Goal: Task Accomplishment & Management: Use online tool/utility

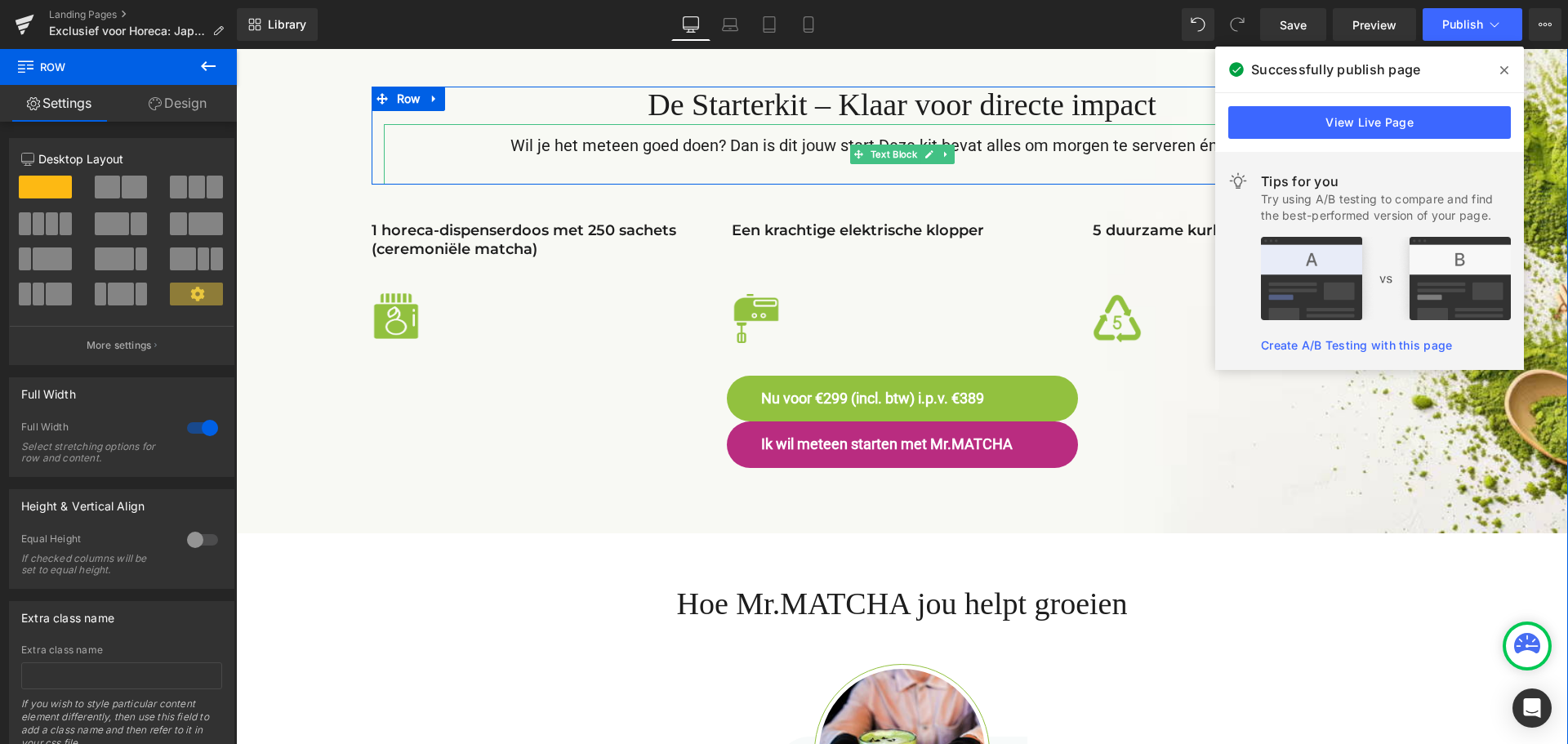
scroll to position [2776, 0]
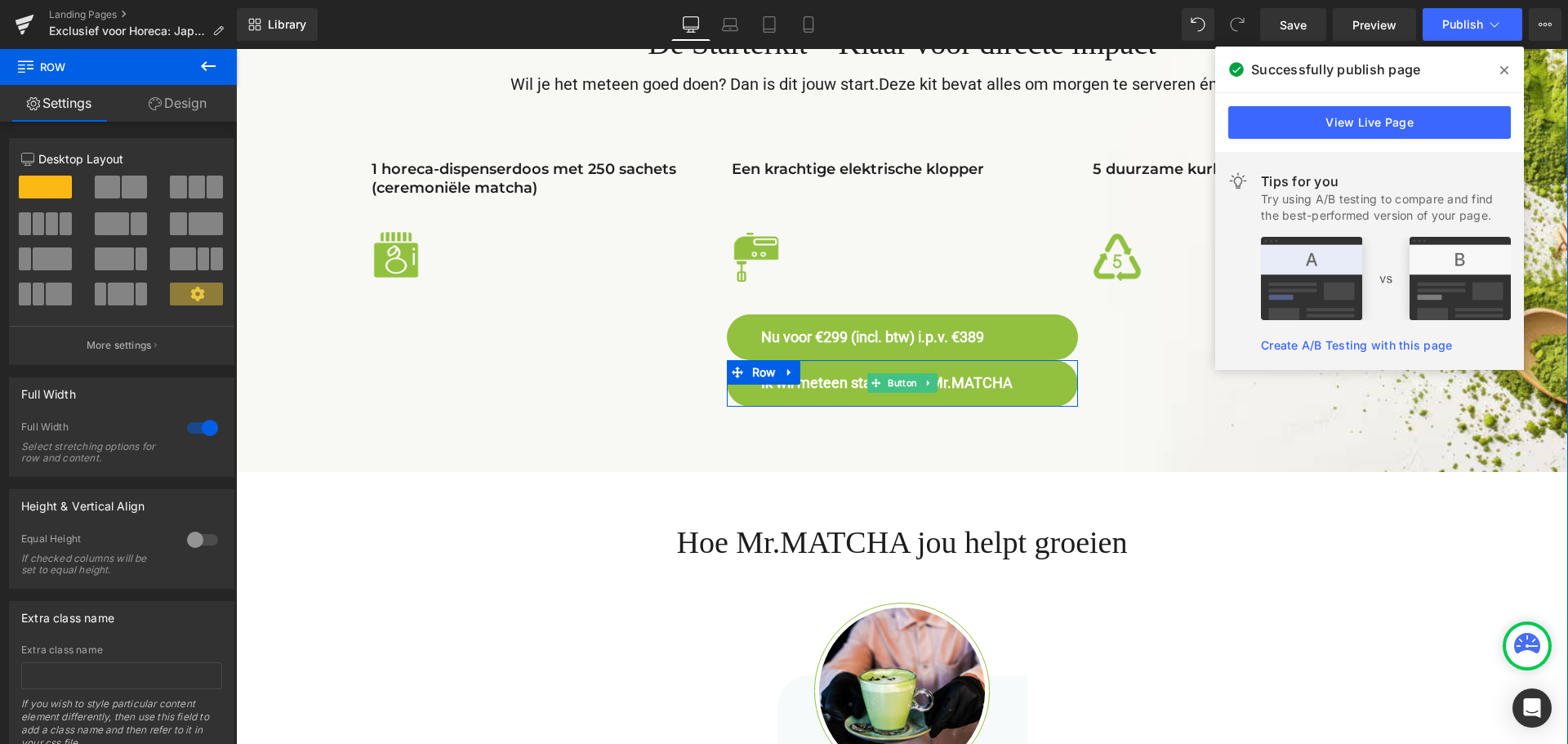
click at [949, 383] on span "Ik wil meteen starten met Mr.MATCHA" at bounding box center [886, 383] width 251 height 19
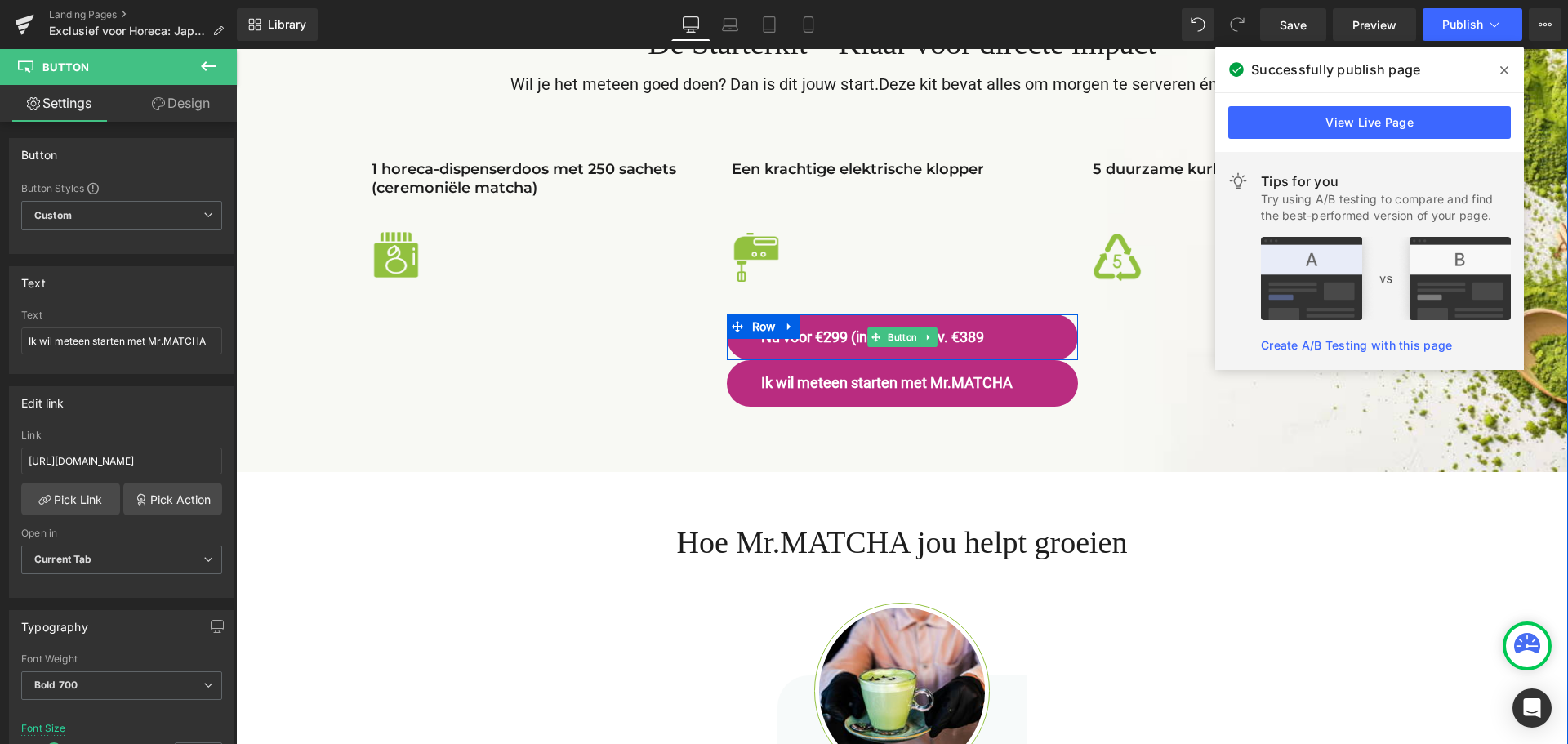
click at [942, 337] on span "Nu voor €299 (incl. btw) i.p.v. €389" at bounding box center [872, 338] width 223 height 19
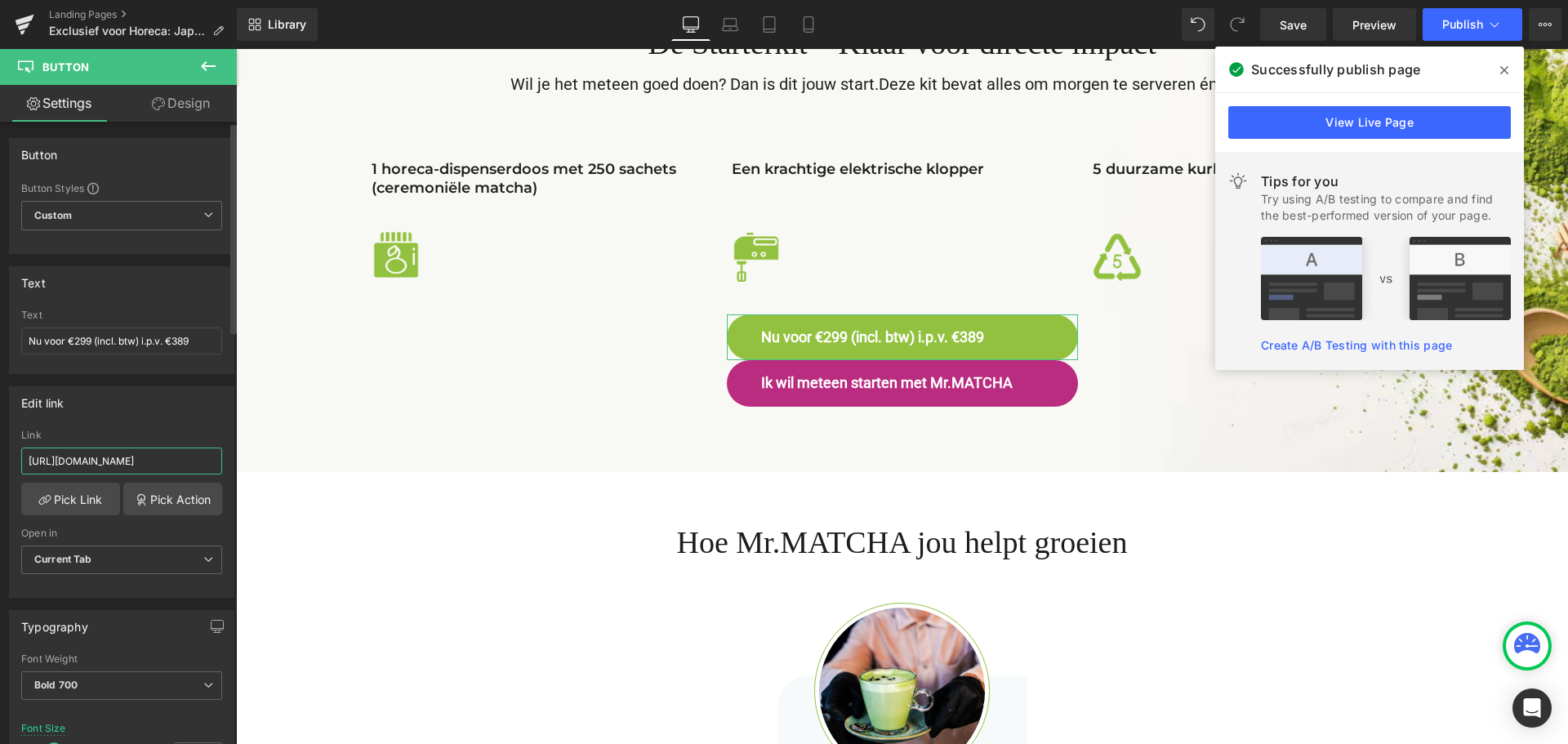
click at [173, 460] on input "[URL][DOMAIN_NAME]" at bounding box center [121, 461] width 201 height 27
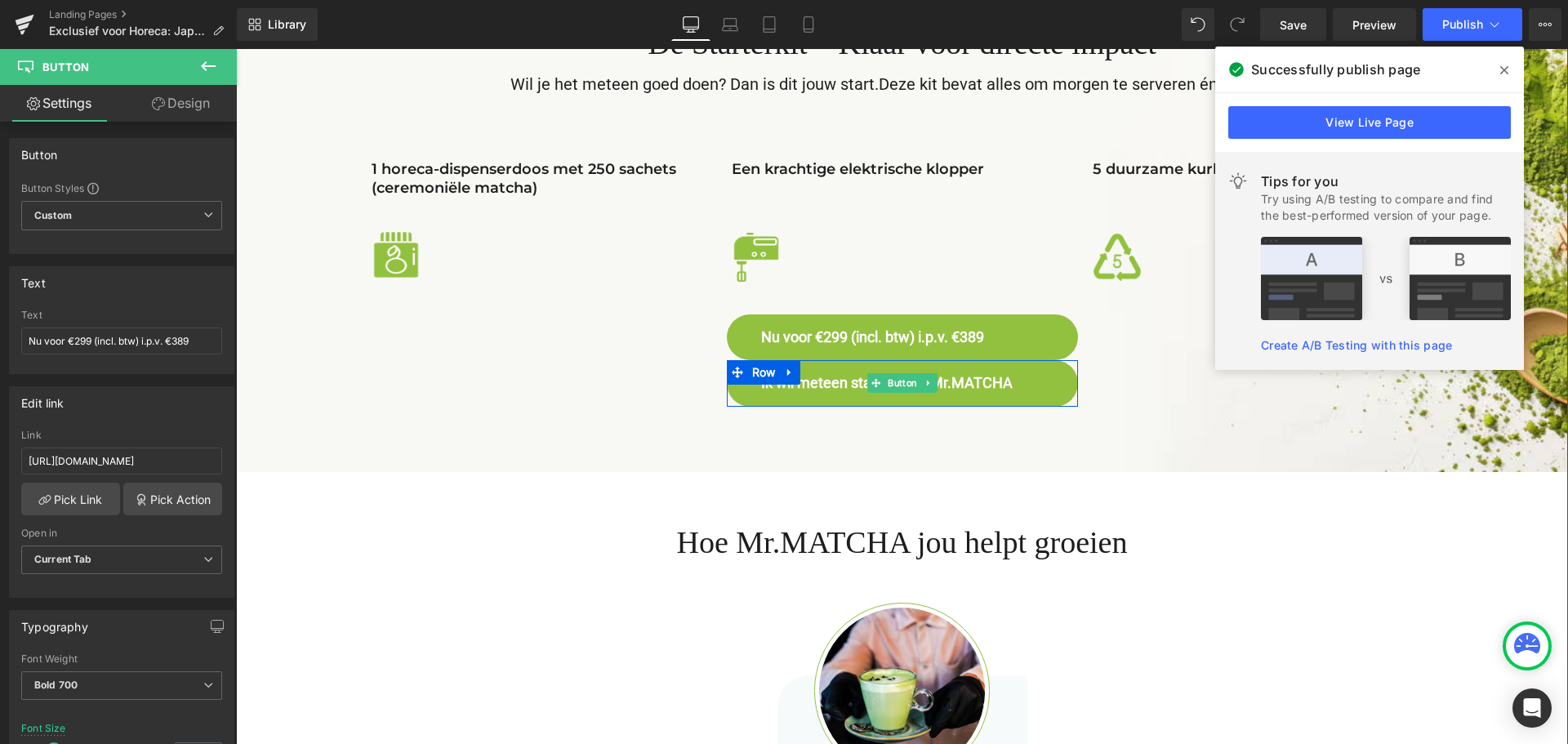
click at [993, 383] on span "Ik wil meteen starten met Mr.MATCHA" at bounding box center [886, 383] width 251 height 19
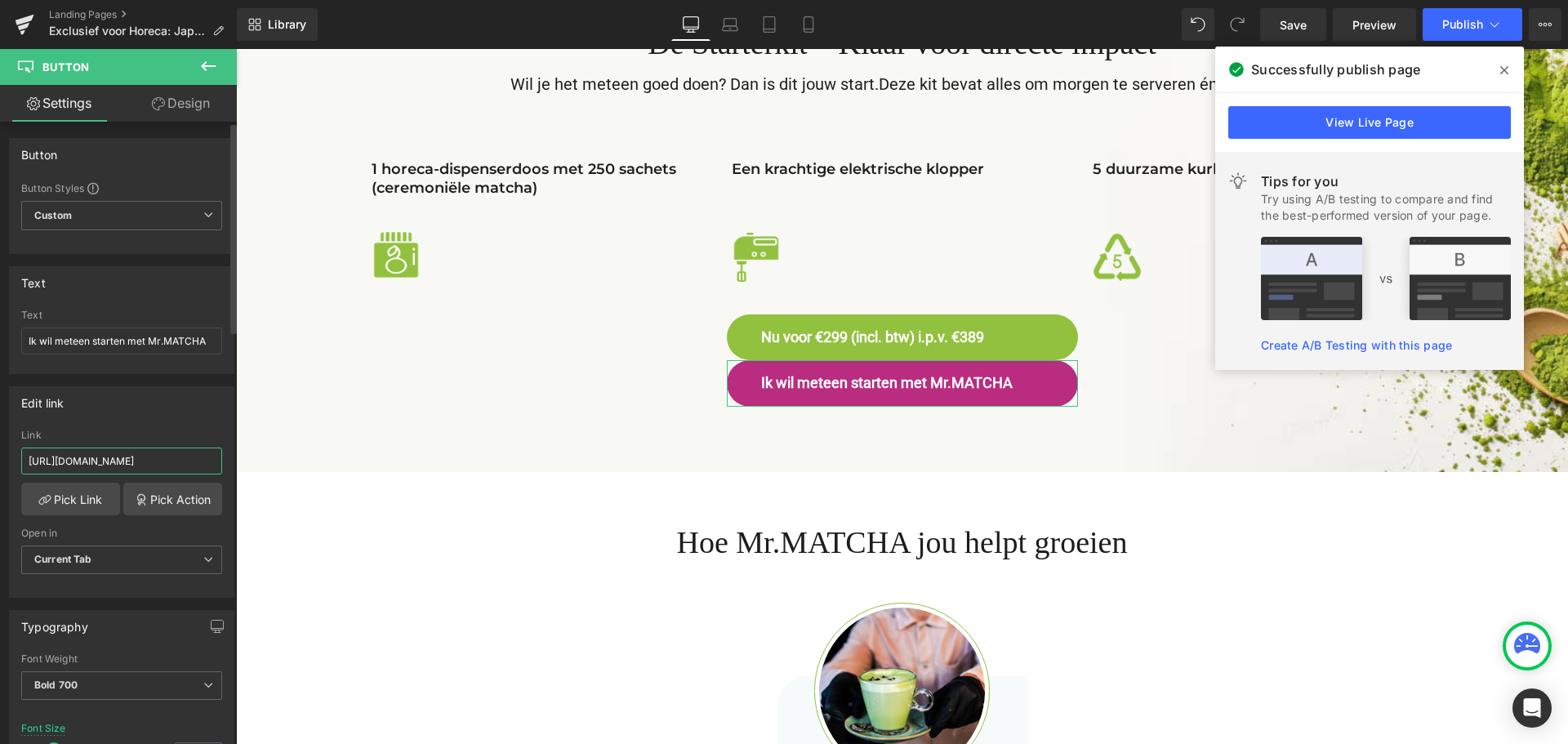
scroll to position [0, 197]
drag, startPoint x: 165, startPoint y: 463, endPoint x: 207, endPoint y: 461, distance: 42.0
click at [211, 462] on input "[URL][DOMAIN_NAME]" at bounding box center [121, 461] width 201 height 27
click at [187, 458] on input "[URL][DOMAIN_NAME]" at bounding box center [121, 461] width 201 height 27
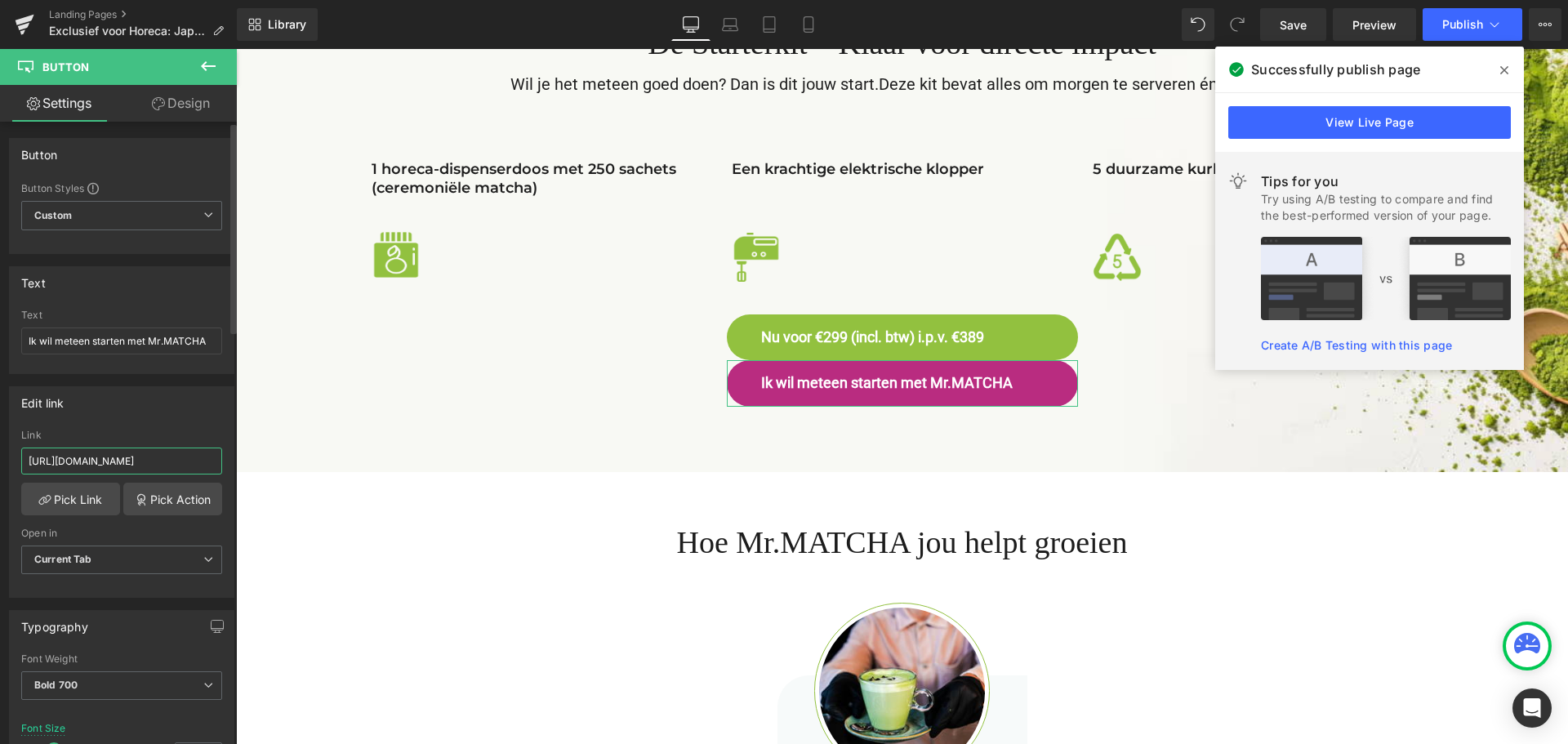
click at [187, 458] on input "[URL][DOMAIN_NAME]" at bounding box center [121, 461] width 201 height 27
drag, startPoint x: 128, startPoint y: 464, endPoint x: 121, endPoint y: 448, distance: 17.5
click at [24, 460] on input "[URL][DOMAIN_NAME]" at bounding box center [121, 461] width 201 height 27
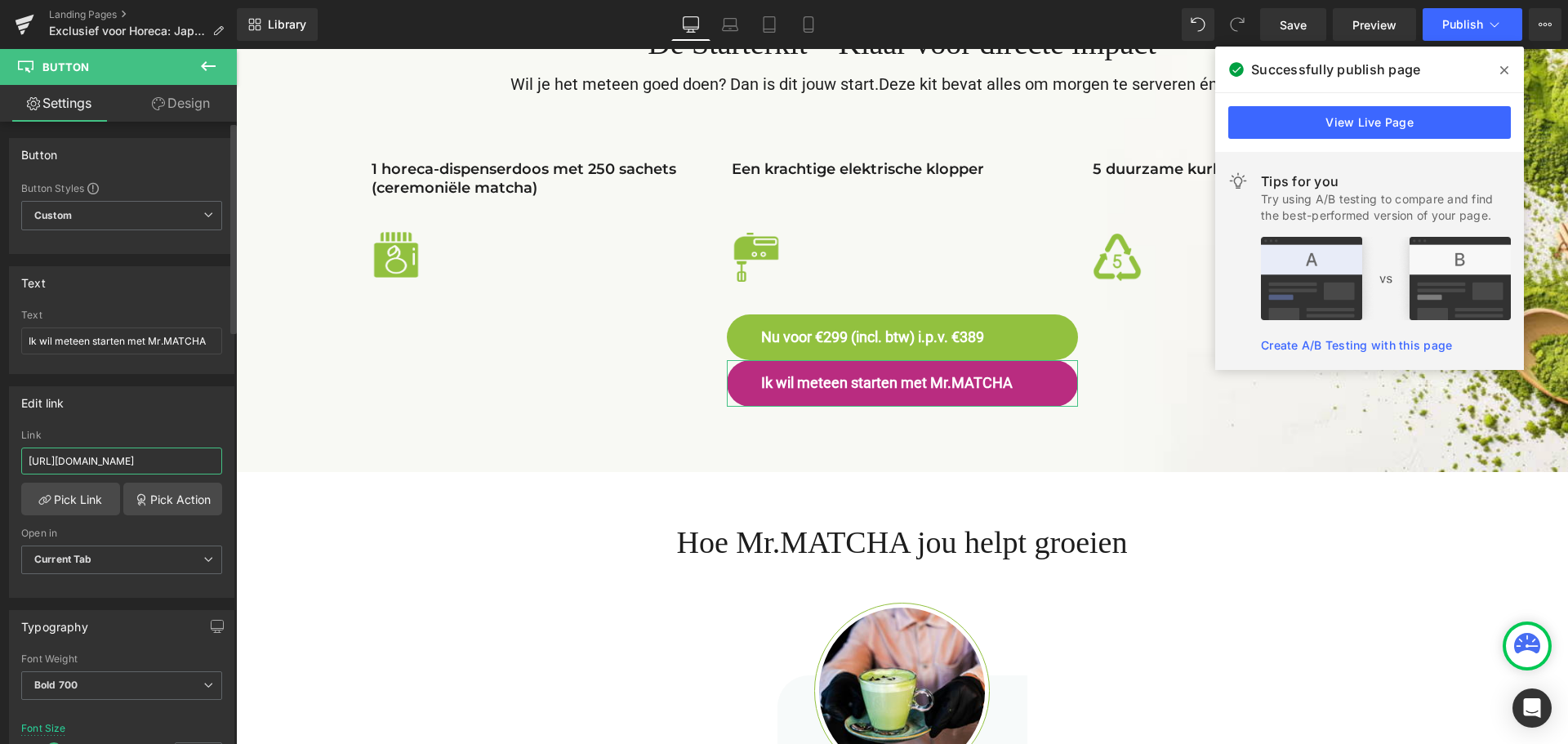
scroll to position [0, 97]
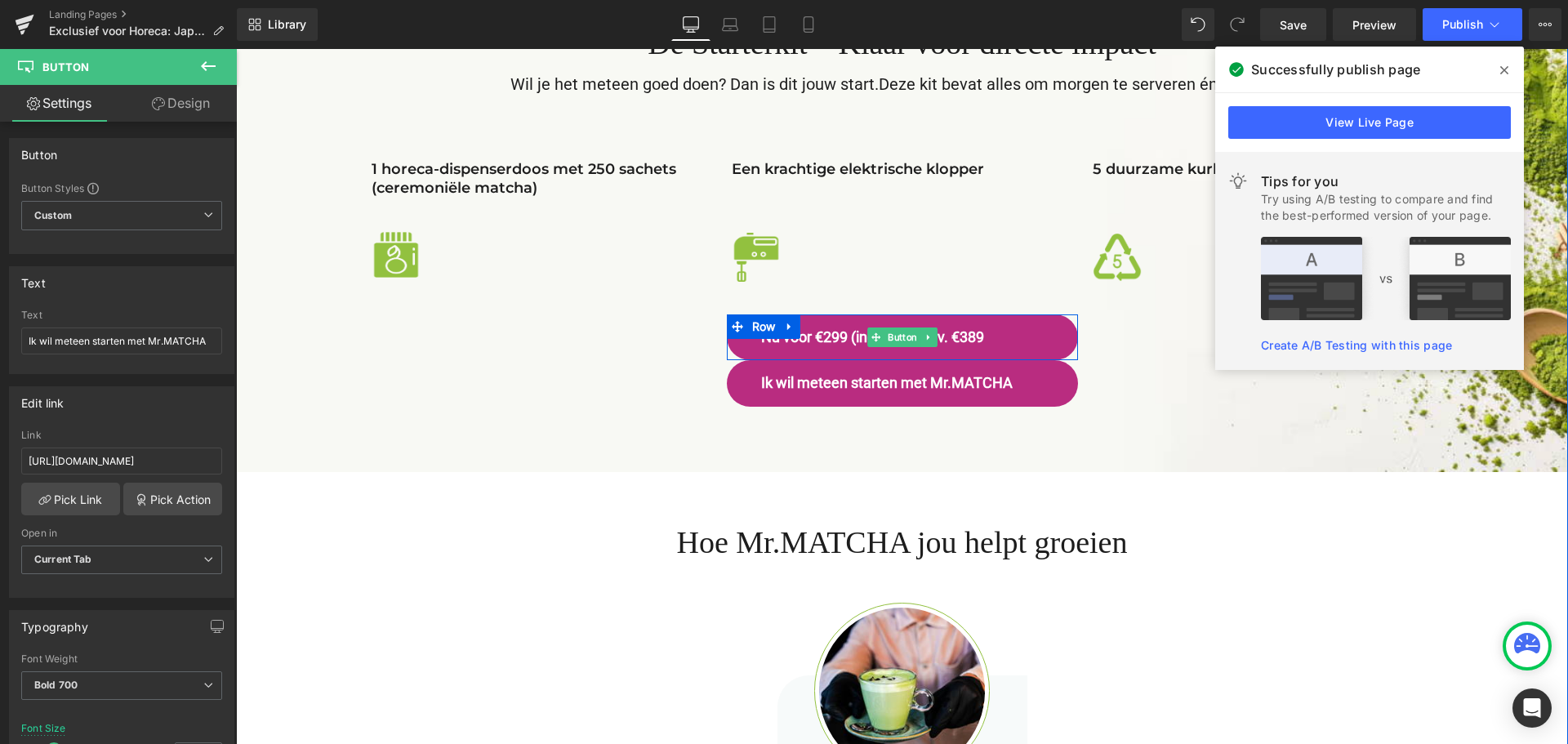
click at [971, 330] on span "Nu voor €299 (incl. btw) i.p.v. €389" at bounding box center [872, 338] width 223 height 19
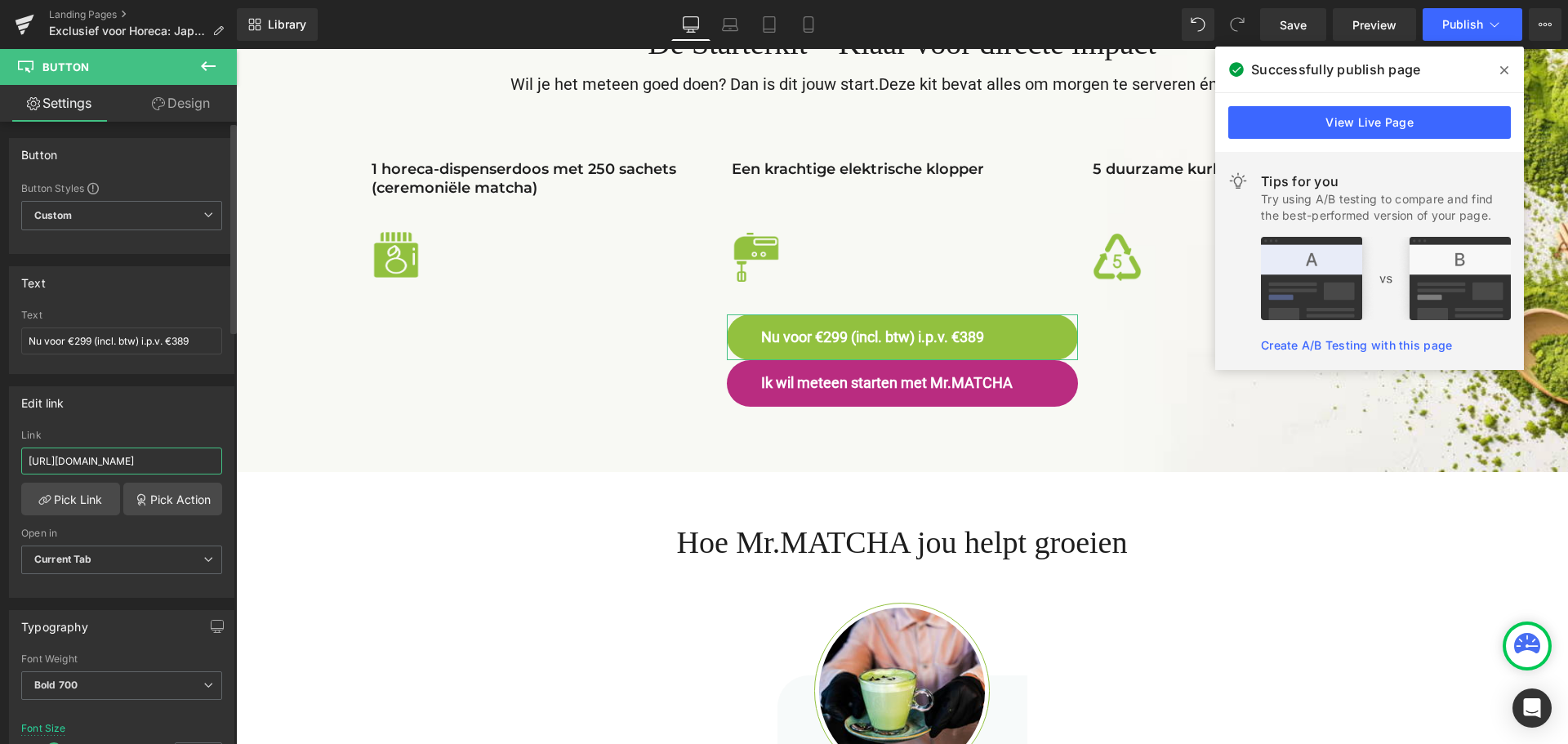
scroll to position [0, 197]
drag, startPoint x: 181, startPoint y: 455, endPoint x: 212, endPoint y: 458, distance: 31.1
click at [212, 458] on input "[URL][DOMAIN_NAME]" at bounding box center [121, 461] width 201 height 27
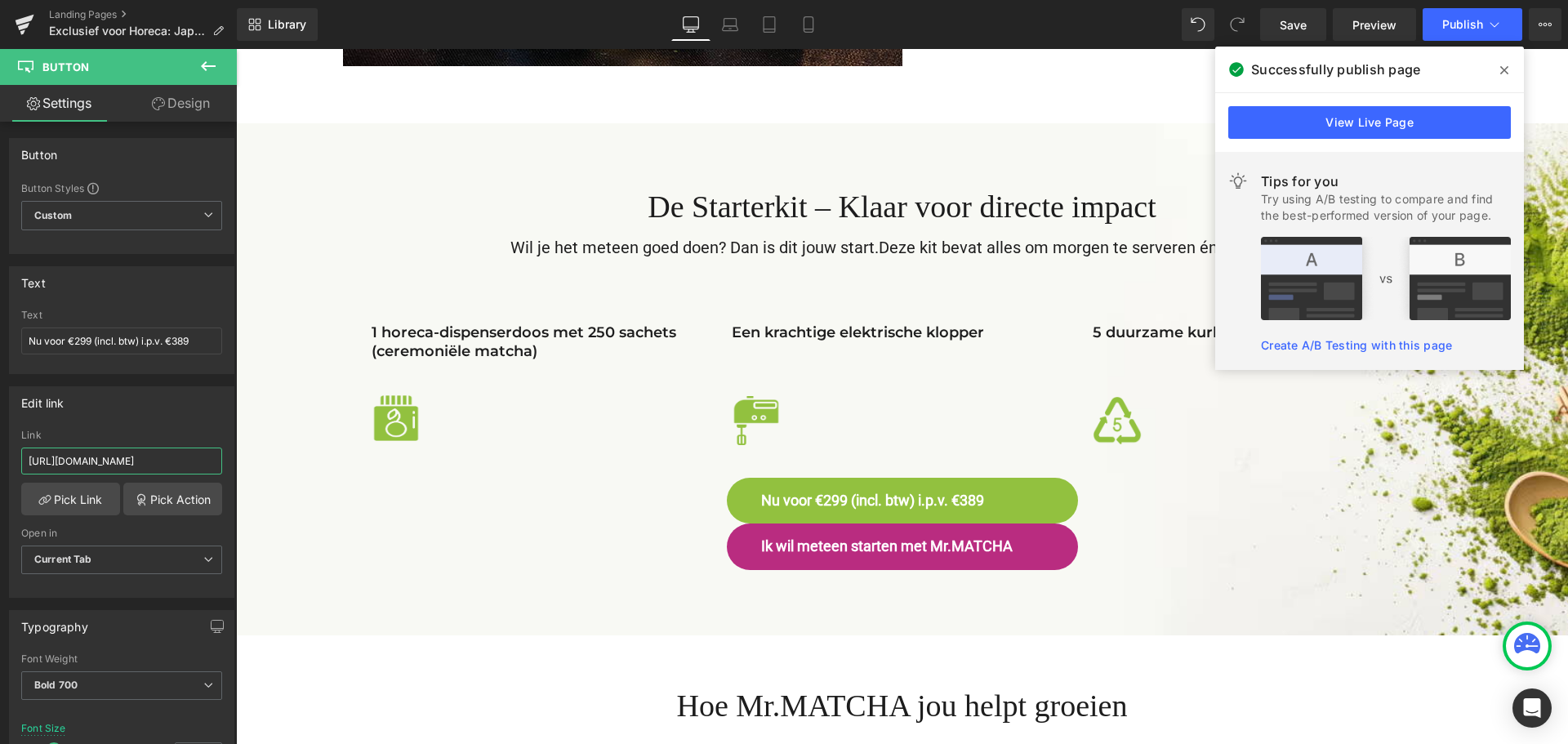
scroll to position [0, 0]
click at [895, 502] on span "Button" at bounding box center [903, 501] width 36 height 19
click at [183, 459] on input "[URL][DOMAIN_NAME]" at bounding box center [121, 461] width 201 height 27
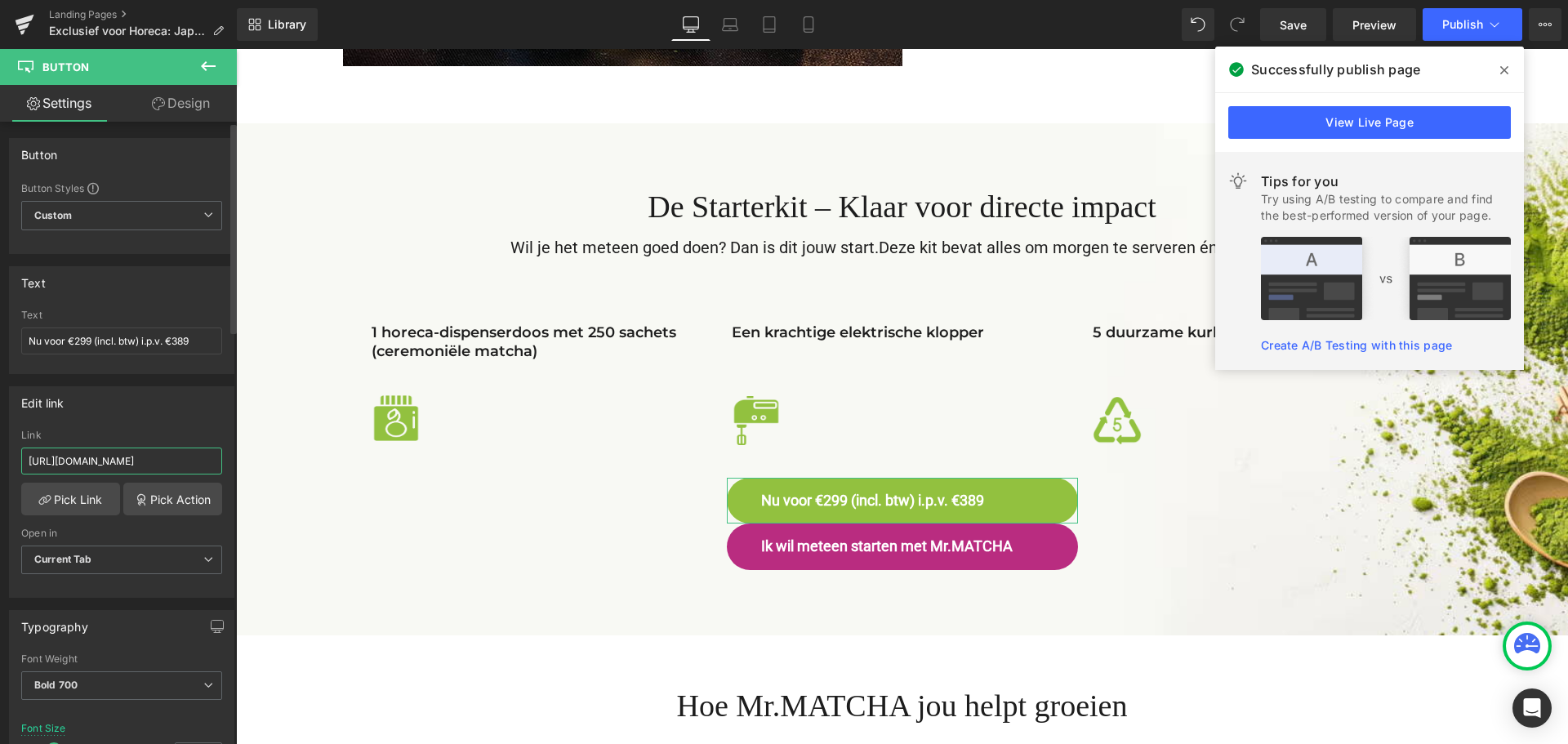
paste input "starterkit-ceremoniele-matcha-voor-professionals"
type input "[URL][DOMAIN_NAME]"
click at [1279, 19] on link "Save" at bounding box center [1294, 25] width 66 height 33
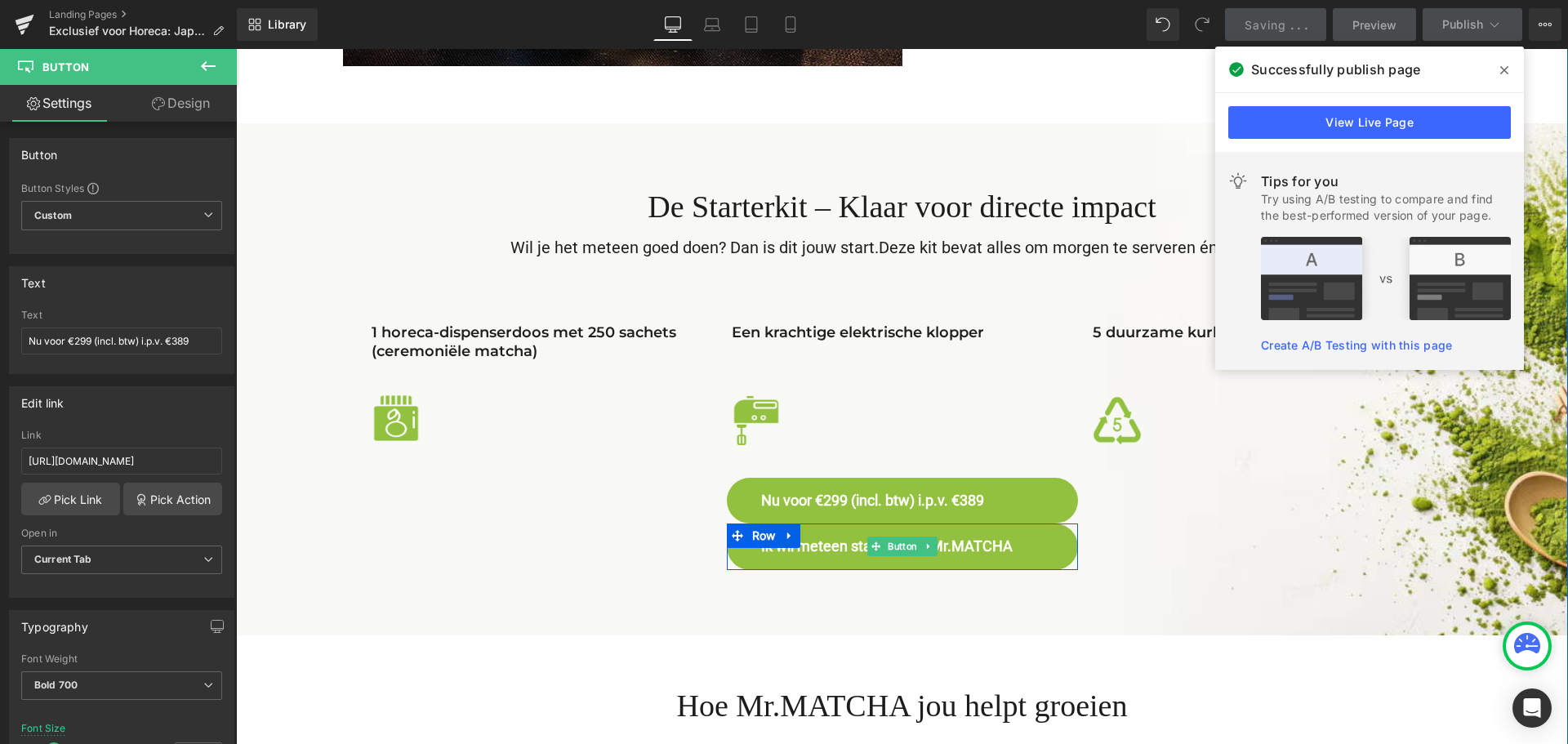
click at [945, 548] on span "Ik wil meteen starten met Mr.MATCHA" at bounding box center [886, 547] width 251 height 19
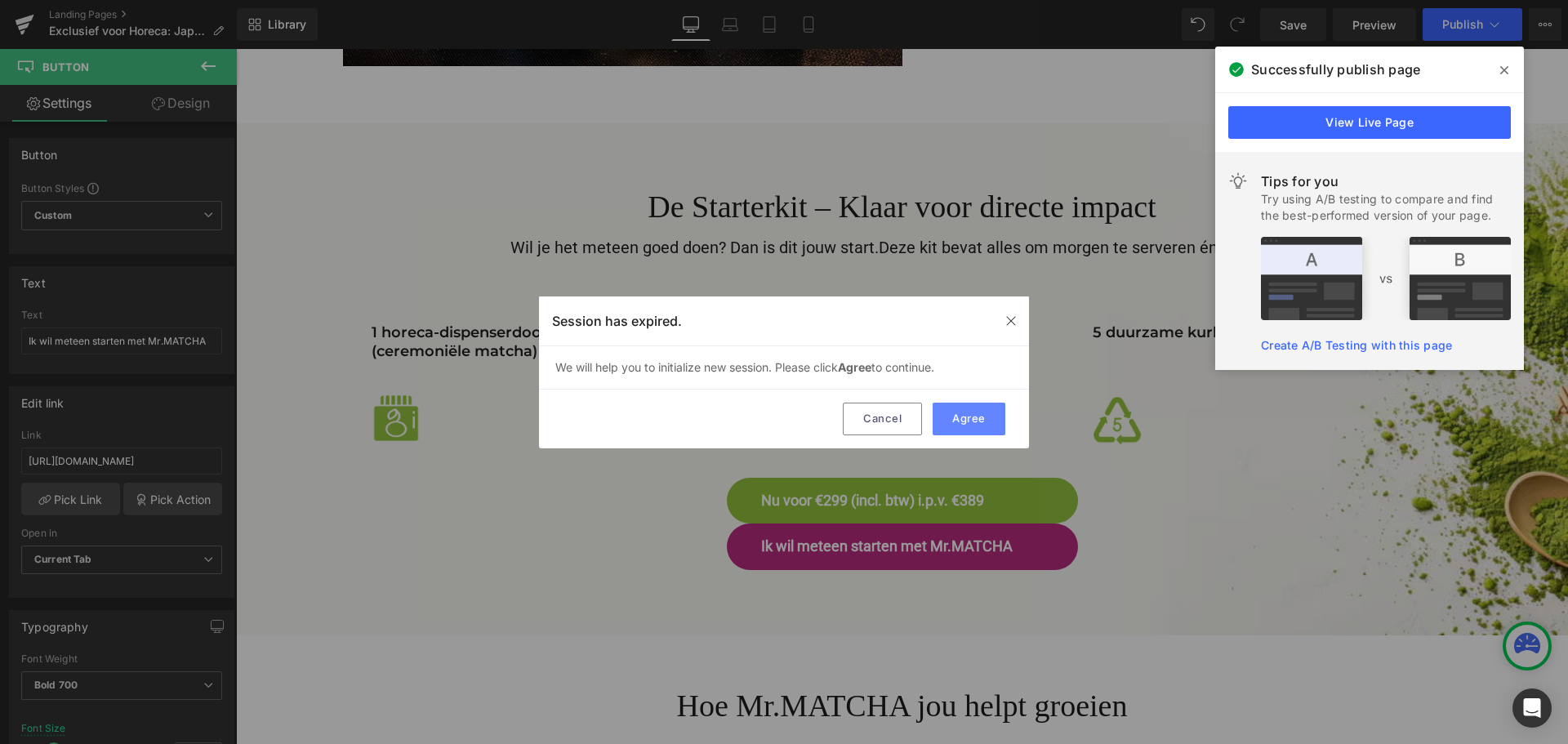
click at [969, 420] on button "Agree" at bounding box center [969, 419] width 73 height 33
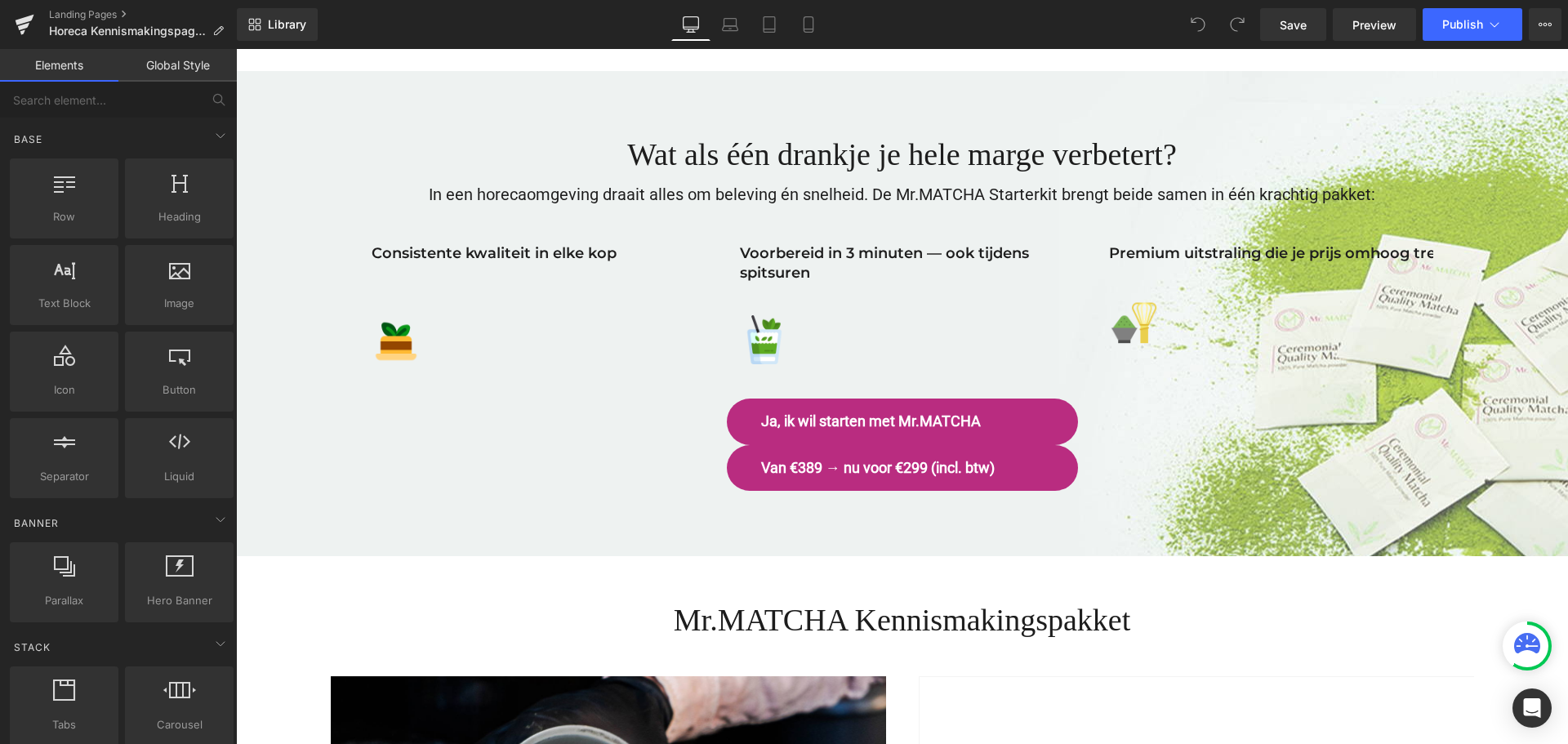
scroll to position [1960, 0]
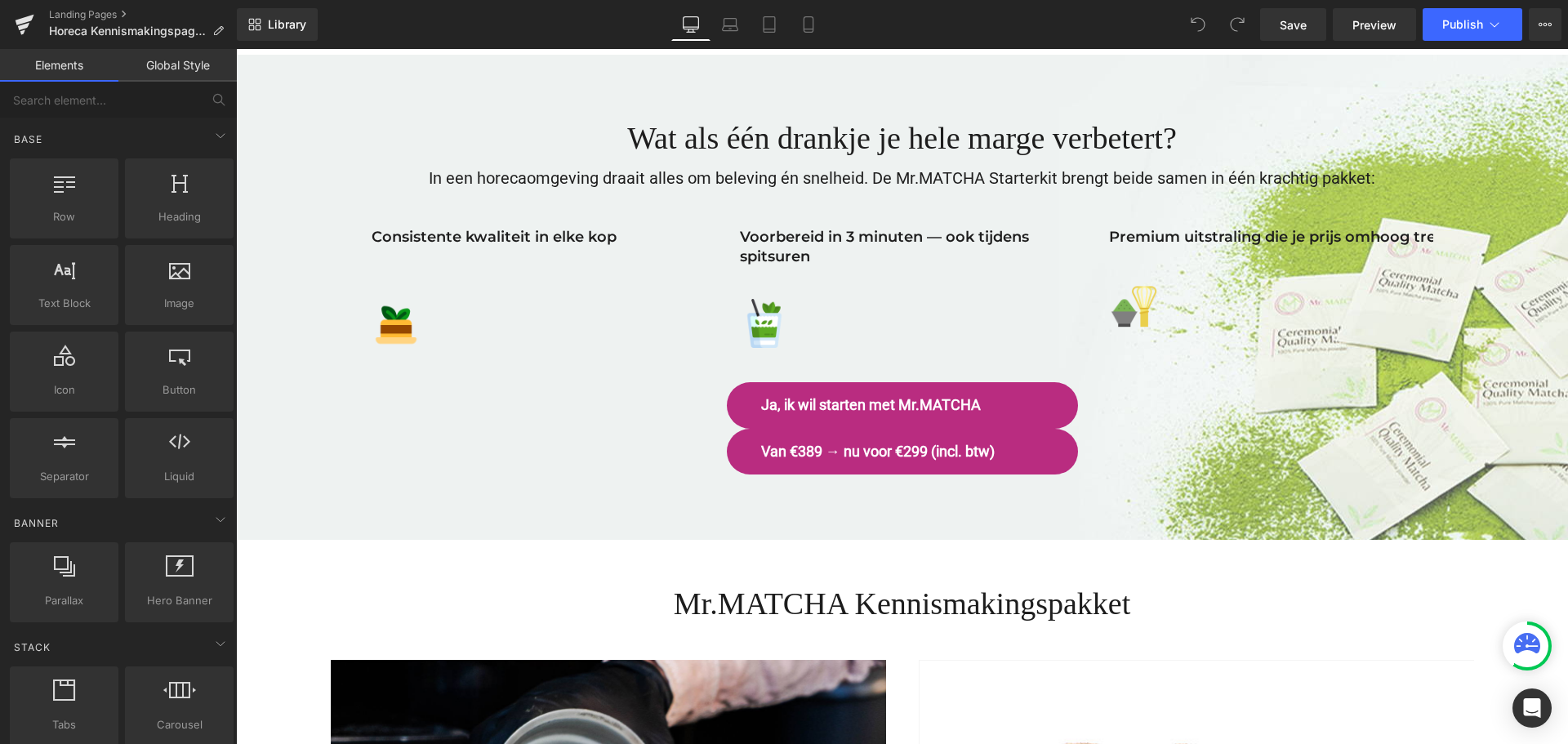
click at [841, 398] on span "Ja, ik wil starten met Mr.MATCHA" at bounding box center [871, 405] width 220 height 19
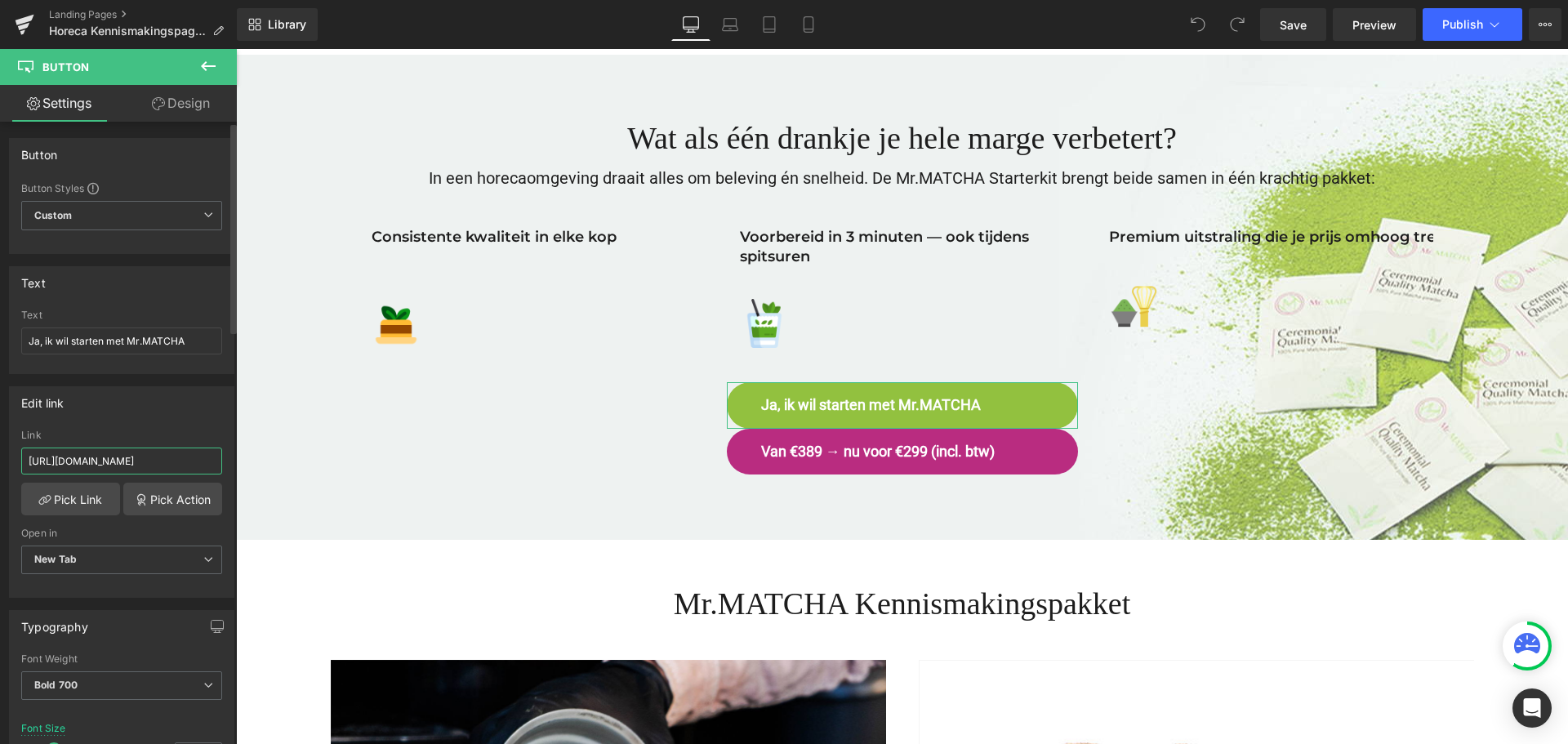
click at [192, 464] on input "[URL][DOMAIN_NAME]" at bounding box center [121, 461] width 201 height 27
click at [194, 461] on input "[URL][DOMAIN_NAME]" at bounding box center [121, 461] width 201 height 27
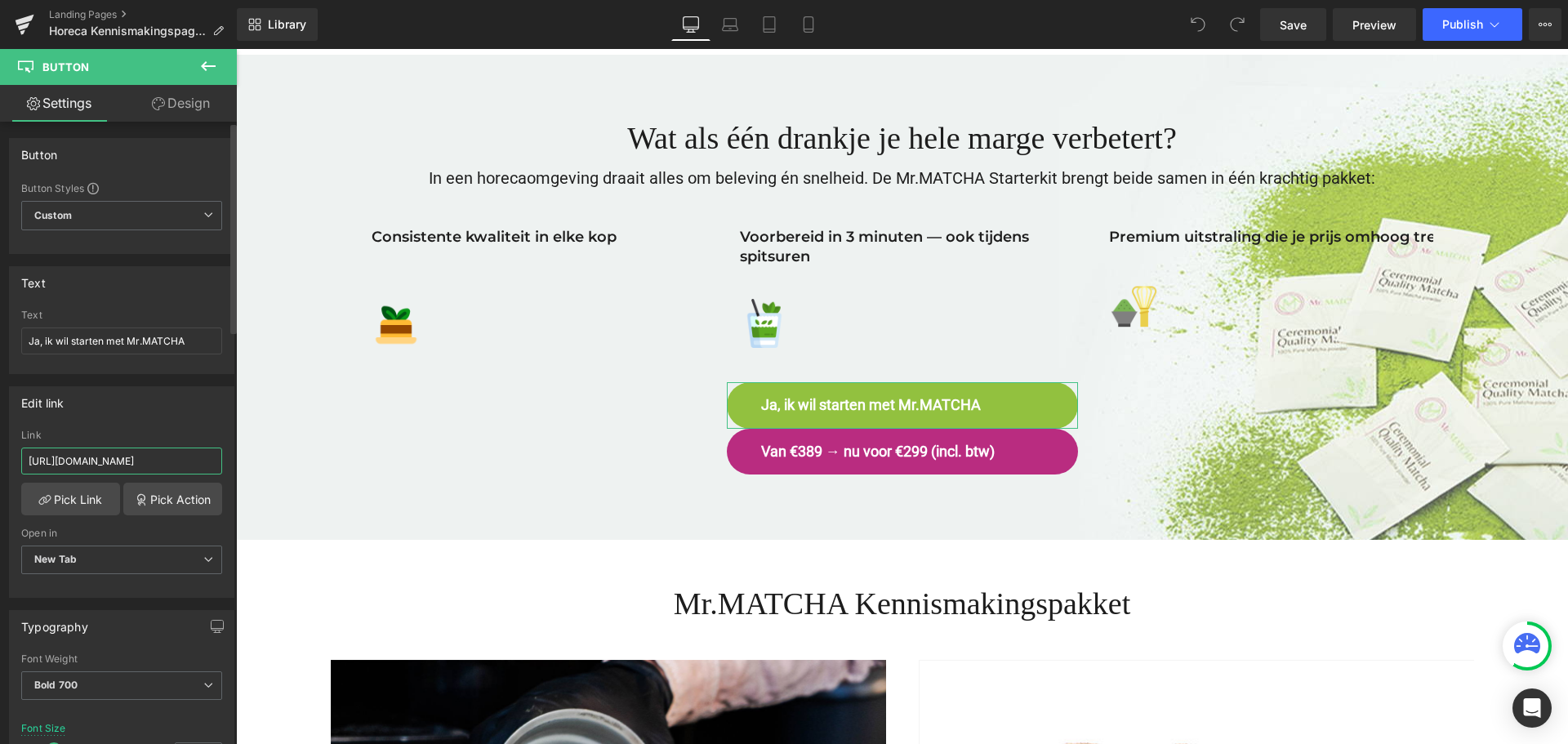
drag, startPoint x: 200, startPoint y: 461, endPoint x: 215, endPoint y: 460, distance: 15.0
click at [216, 460] on div "https://mrmatcha.nl/products/horeca-starterkit-ceremoniele-matcha-voor-professi…" at bounding box center [122, 514] width 224 height 168
click at [193, 461] on input "[URL][DOMAIN_NAME]" at bounding box center [121, 461] width 201 height 27
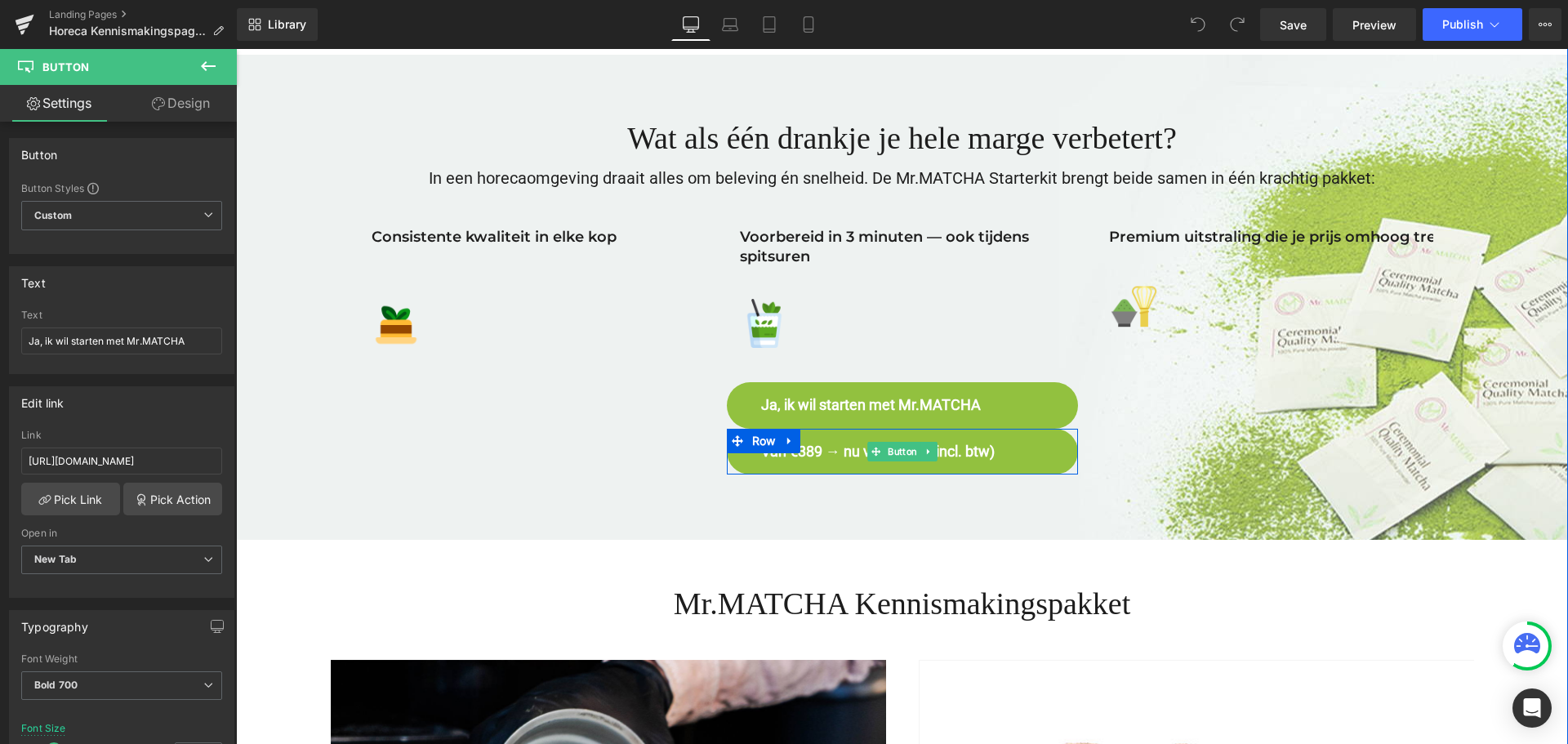
click at [992, 458] on span "Van €389 → nu voor €299 (incl. btw)" at bounding box center [878, 452] width 234 height 19
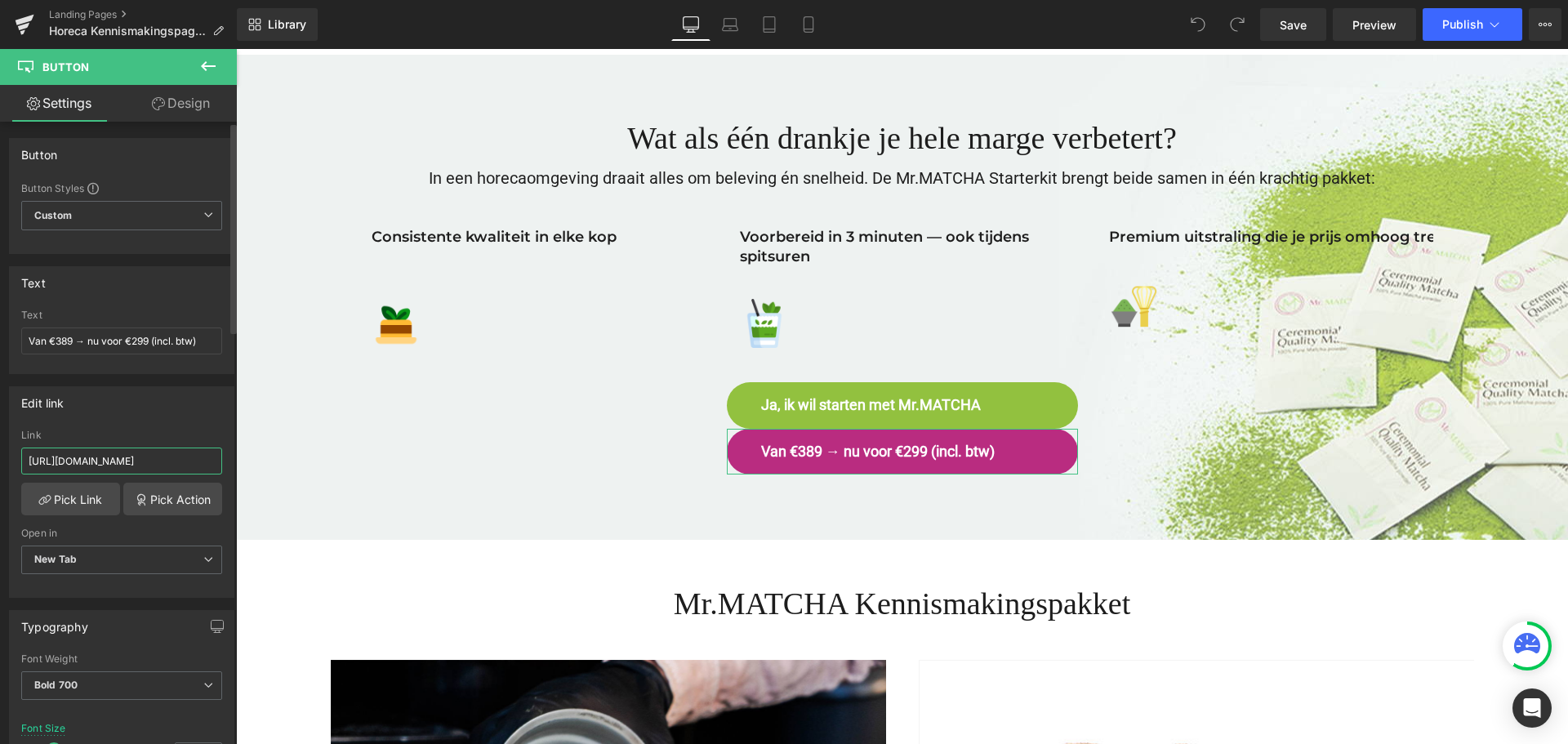
click at [174, 468] on input "[URL][DOMAIN_NAME]" at bounding box center [121, 461] width 201 height 27
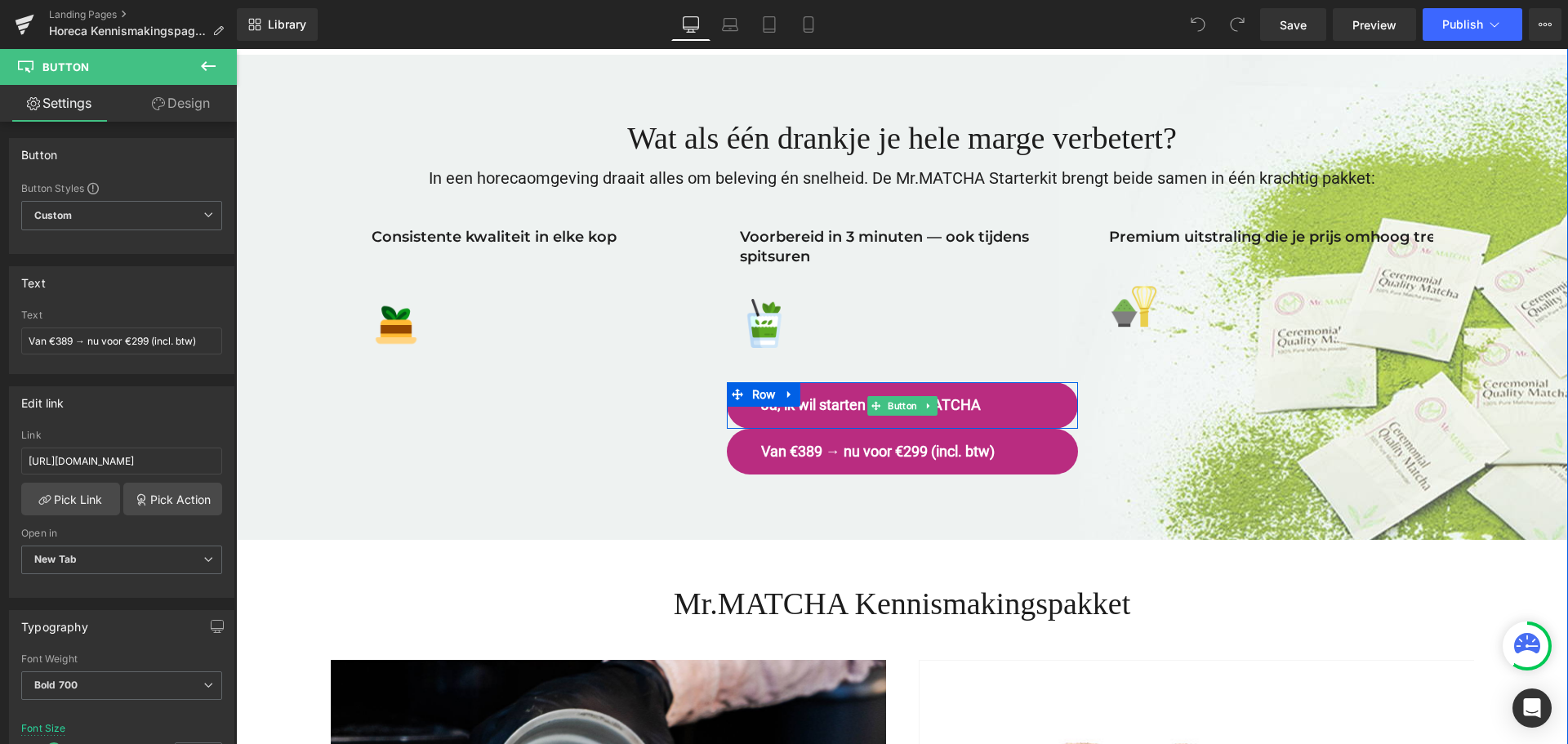
click at [966, 402] on span "Ja, ik wil starten met Mr.MATCHA" at bounding box center [871, 405] width 220 height 19
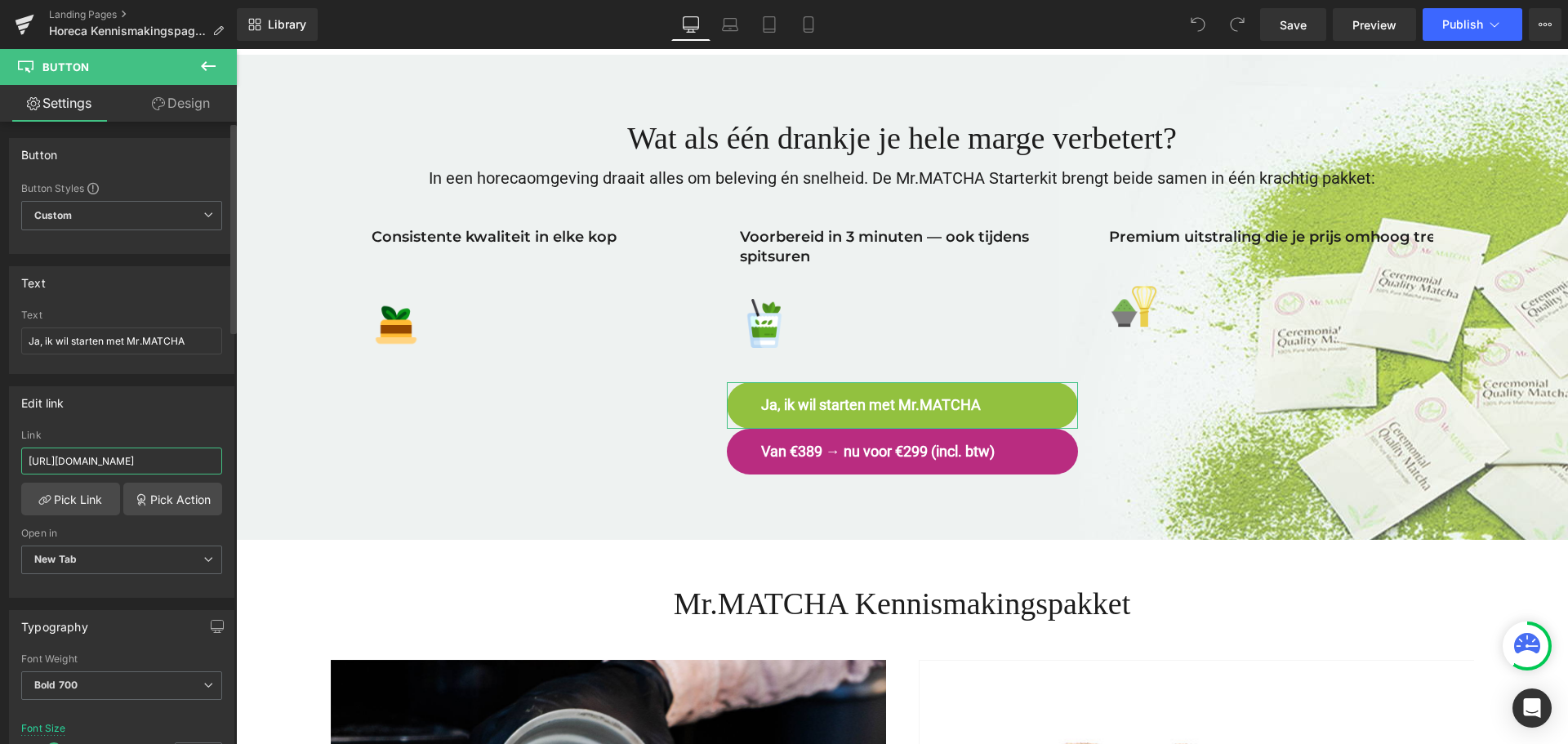
scroll to position [0, 229]
drag, startPoint x: 158, startPoint y: 468, endPoint x: 212, endPoint y: 463, distance: 54.2
click at [212, 463] on input "[URL][DOMAIN_NAME]" at bounding box center [121, 461] width 201 height 27
click at [170, 464] on input "[URL][DOMAIN_NAME]" at bounding box center [121, 461] width 201 height 27
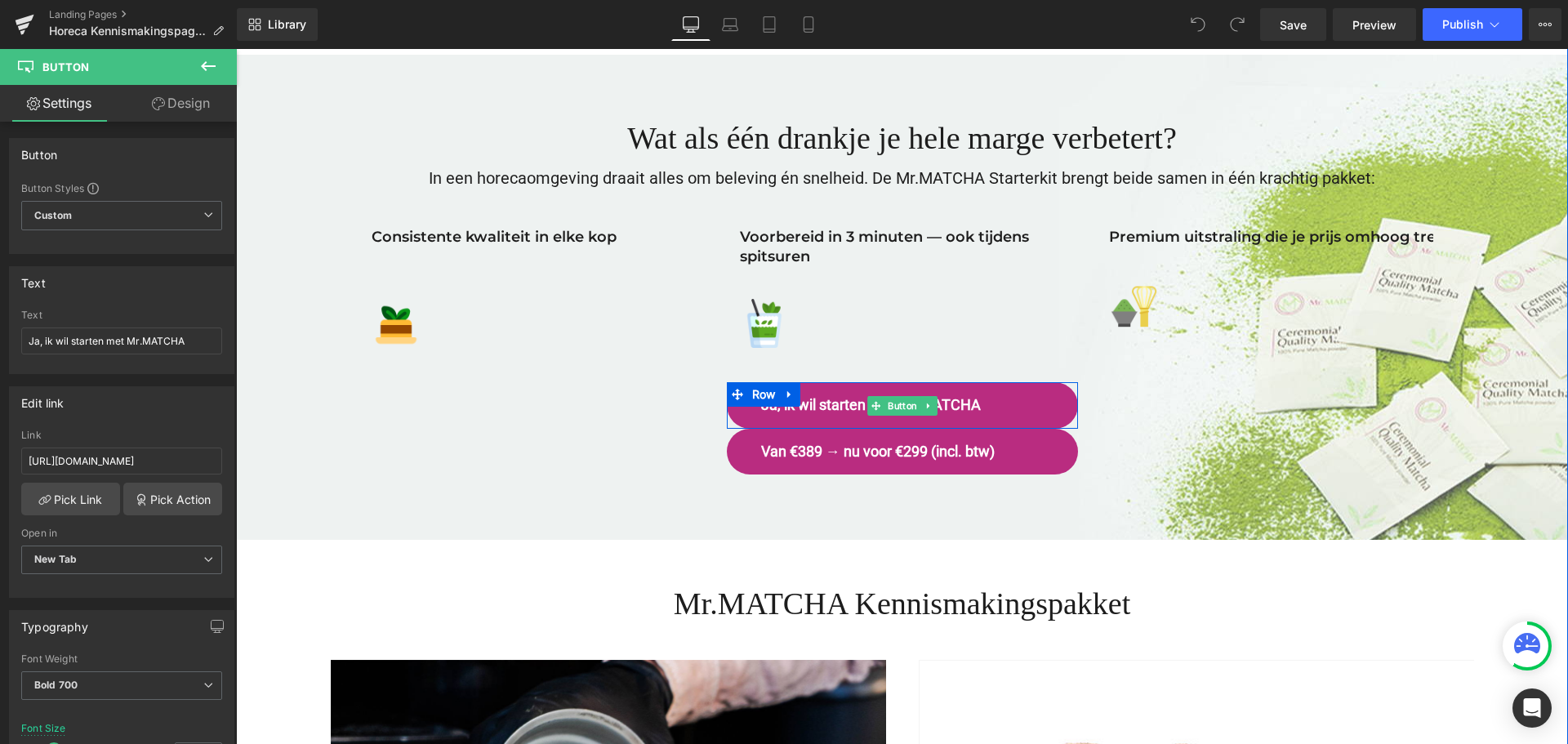
click at [844, 401] on span "Ja, ik wil starten met Mr.MATCHA" at bounding box center [871, 405] width 220 height 19
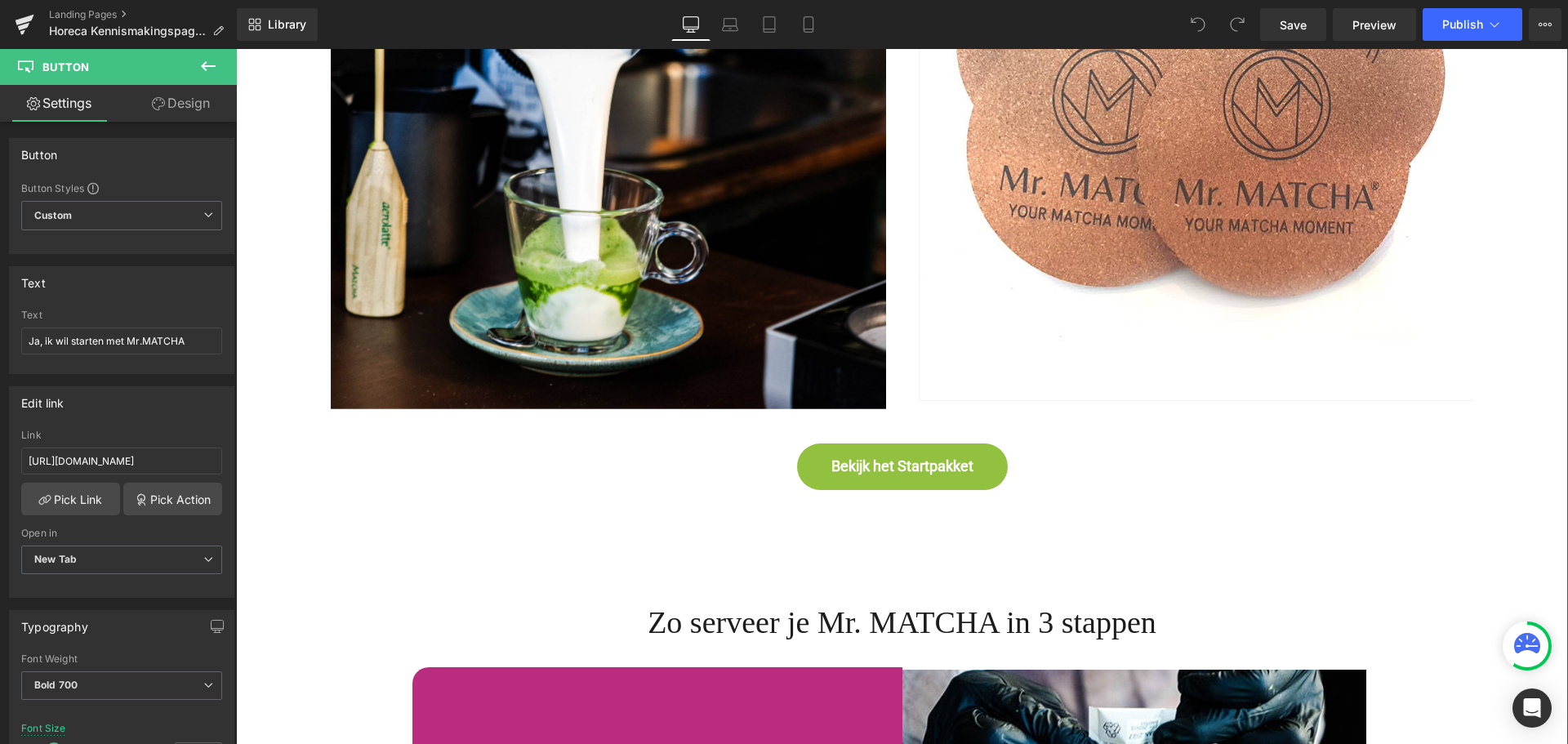
scroll to position [2940, 0]
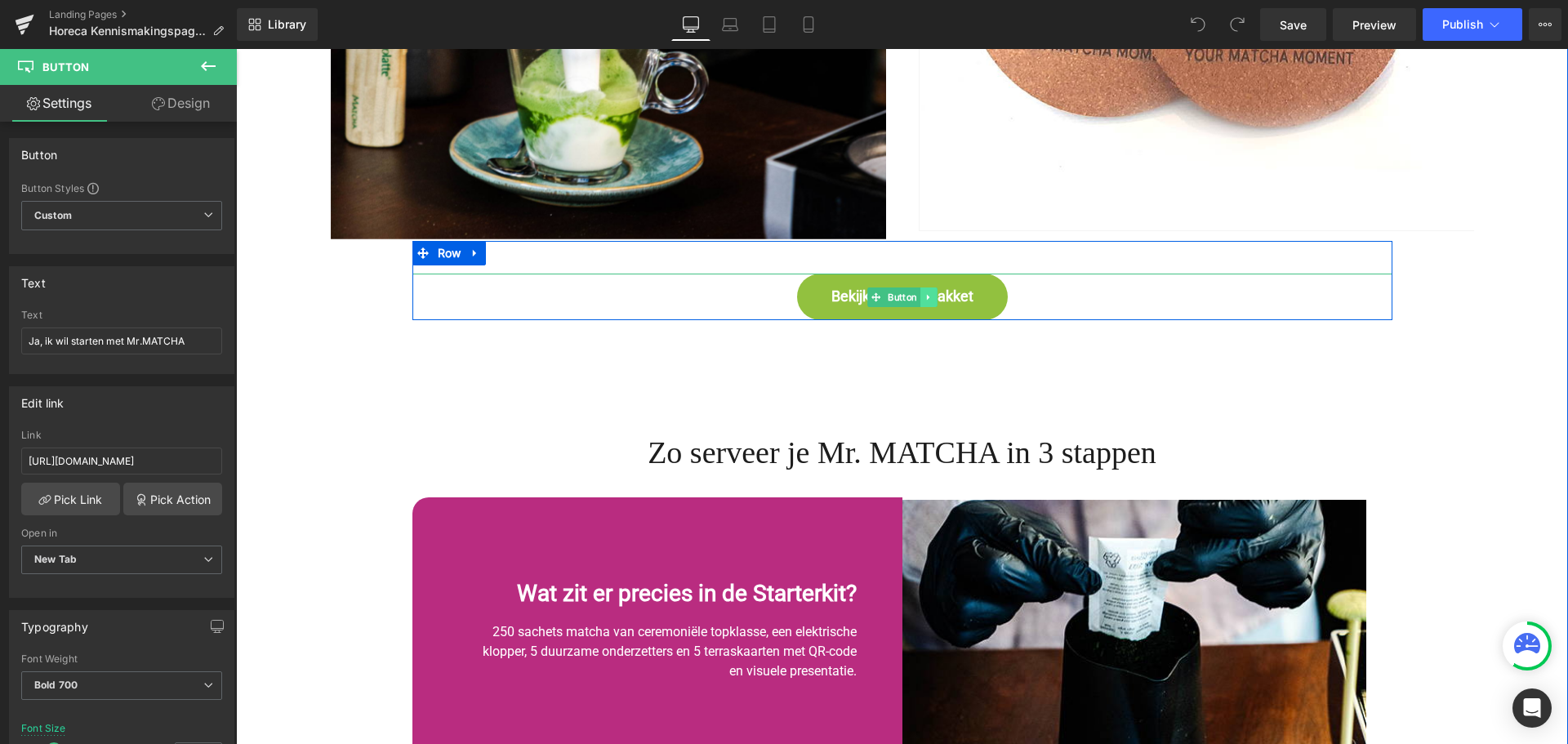
click at [919, 294] on link at bounding box center [928, 297] width 17 height 19
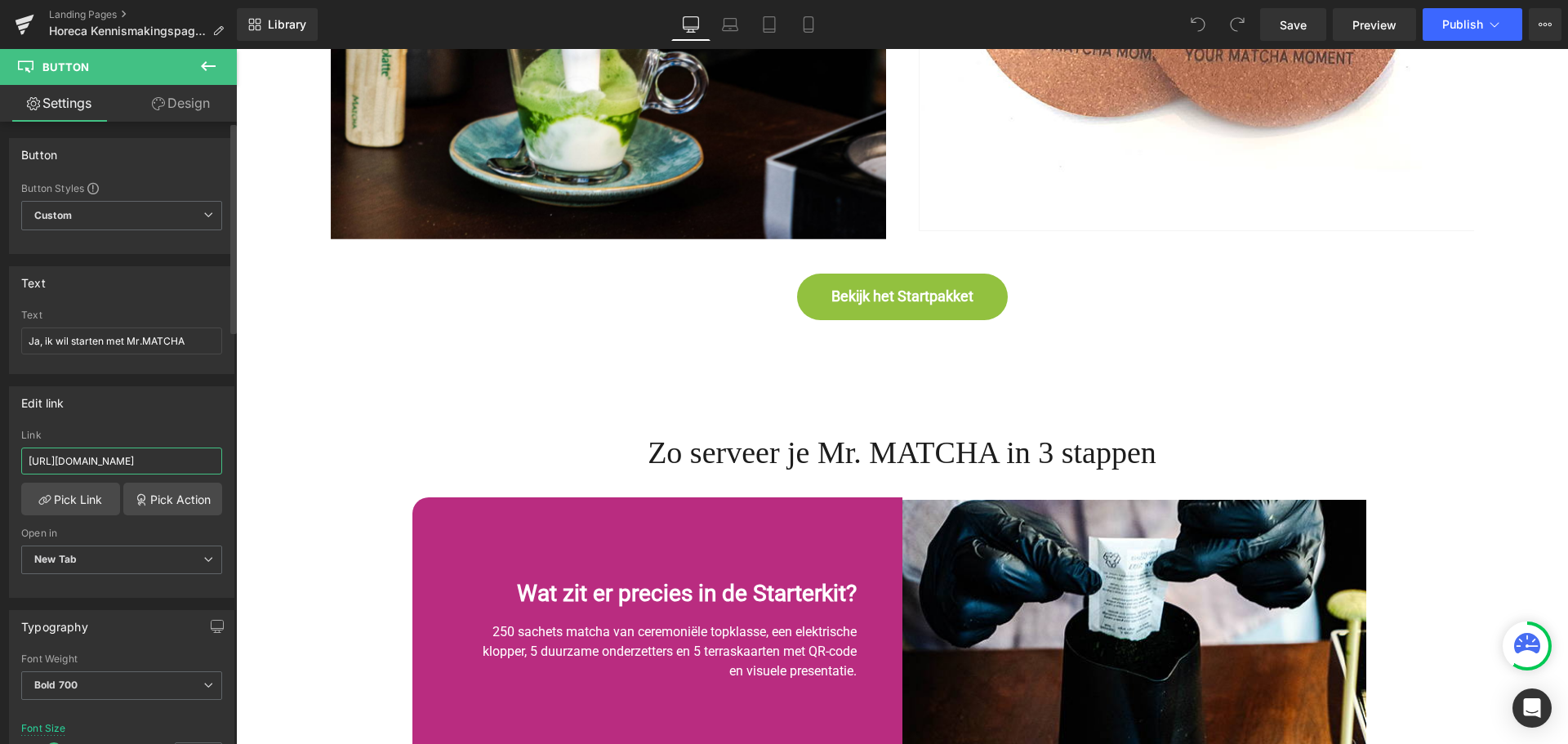
scroll to position [0, 229]
drag, startPoint x: 200, startPoint y: 457, endPoint x: 216, endPoint y: 457, distance: 16.0
click at [216, 457] on div "https://mrmatcha.nl/products/horeca-starterkit-ceremoniele-matcha-voor-professi…" at bounding box center [122, 514] width 224 height 168
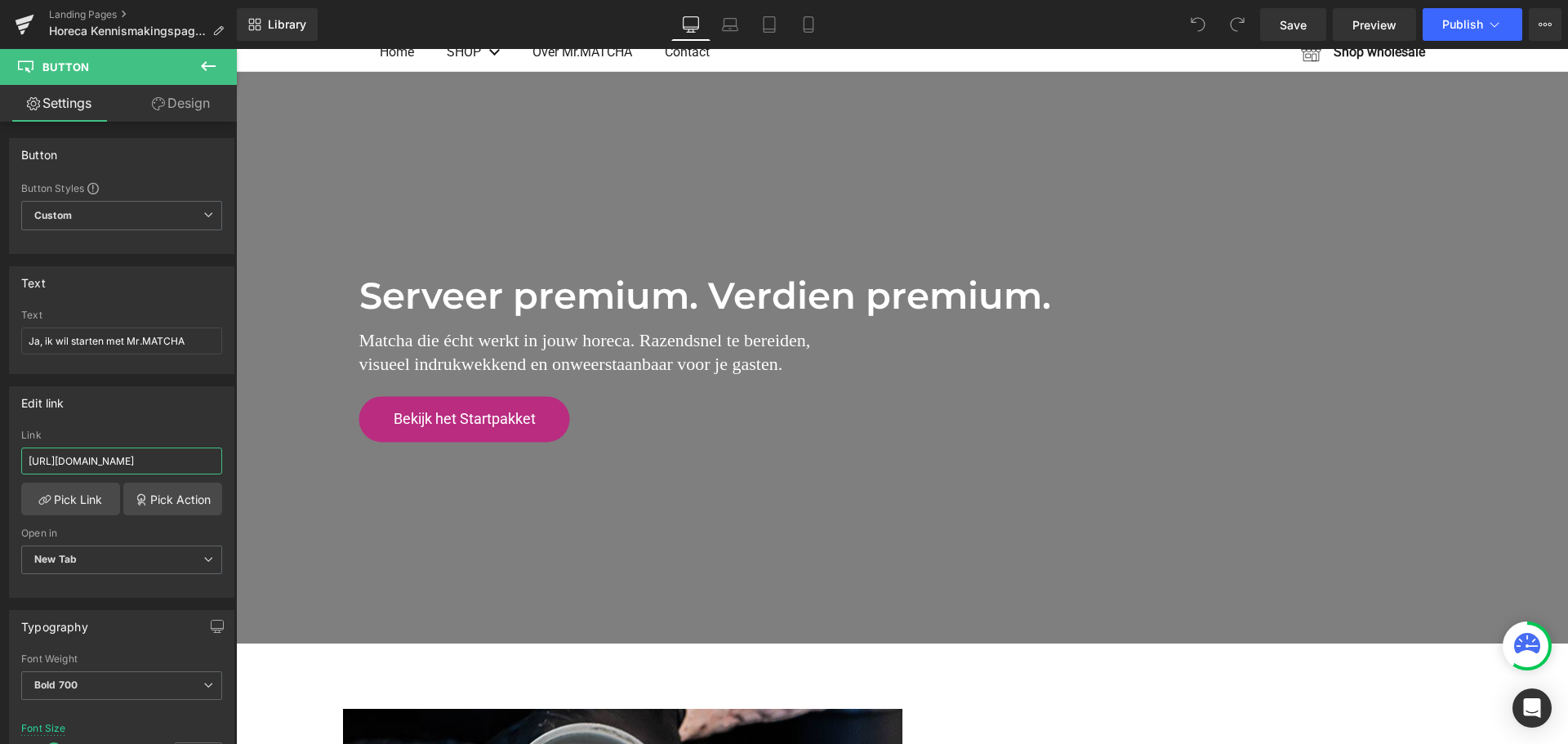
scroll to position [0, 0]
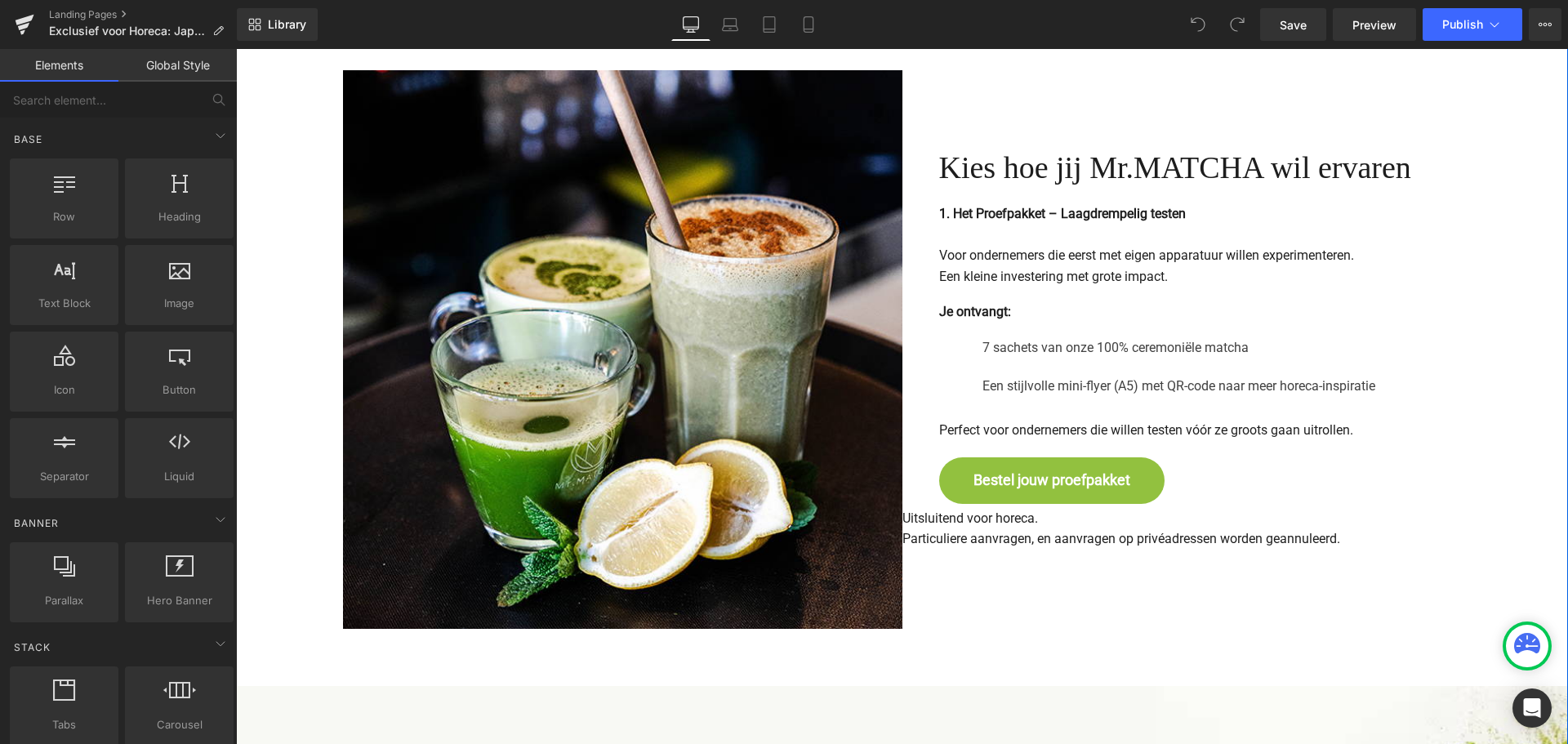
scroll to position [2042, 0]
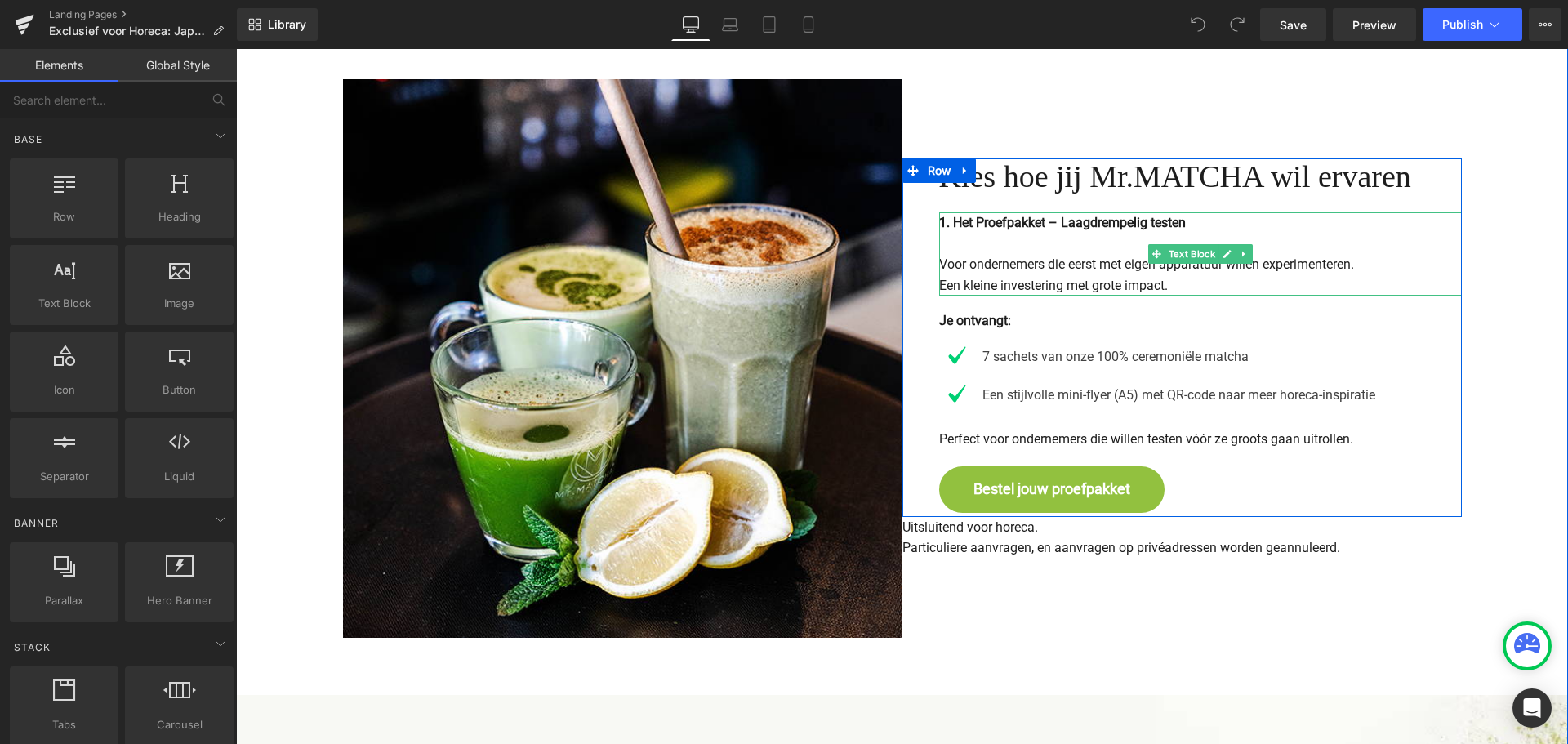
click at [971, 267] on p "Voor ondernemers die eerst met eigen apparatuur willen experimenteren." at bounding box center [1201, 264] width 522 height 21
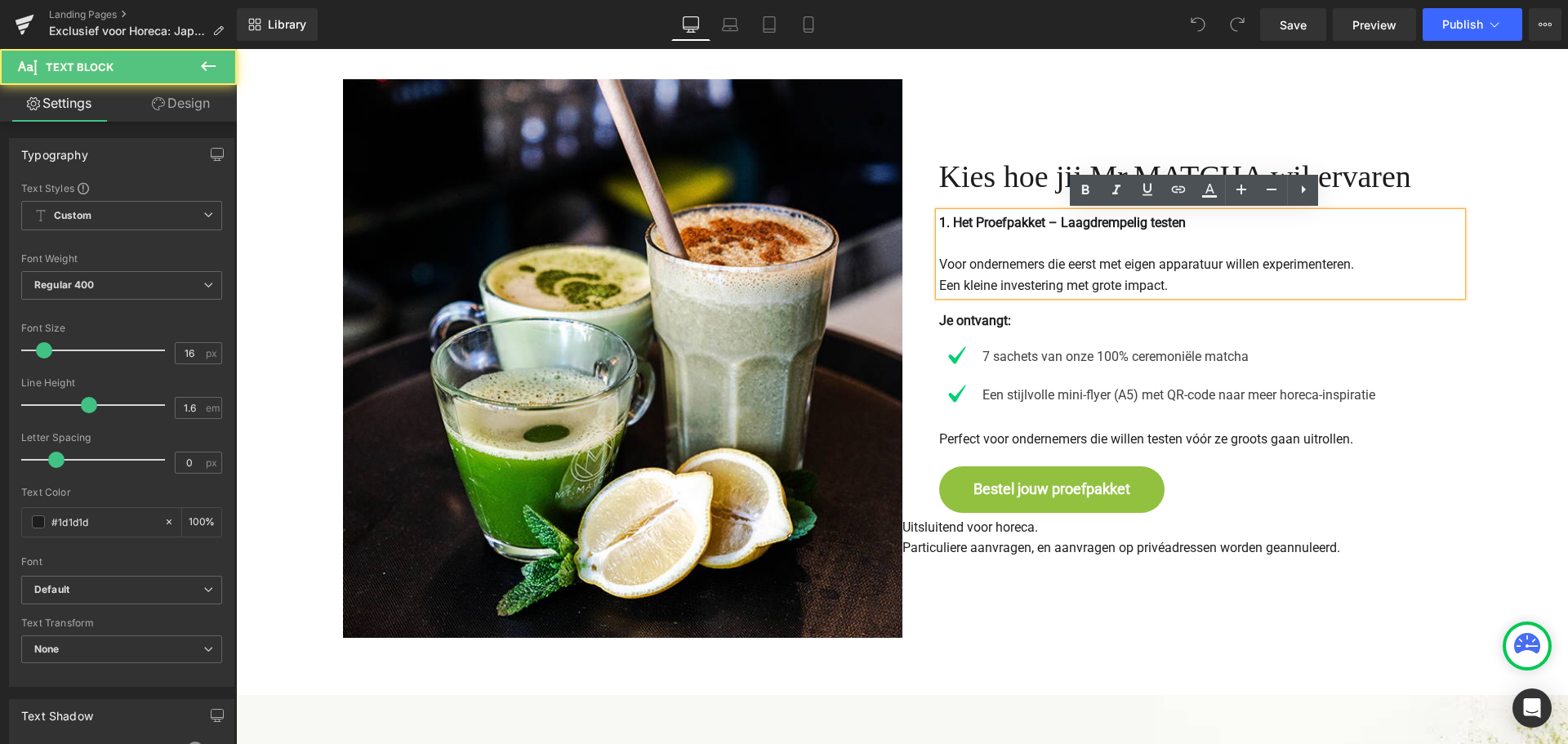
click at [963, 267] on p "Voor ondernemers die eerst met eigen apparatuur willen experimenteren." at bounding box center [1201, 264] width 522 height 21
drag, startPoint x: 1191, startPoint y: 290, endPoint x: 914, endPoint y: 295, distance: 277.0
click at [914, 295] on div "Kies hoe jij Mr.MATCHA wil ervaren Heading 1. Het Proefpakket – Laagdrempelig t…" at bounding box center [1182, 338] width 560 height 359
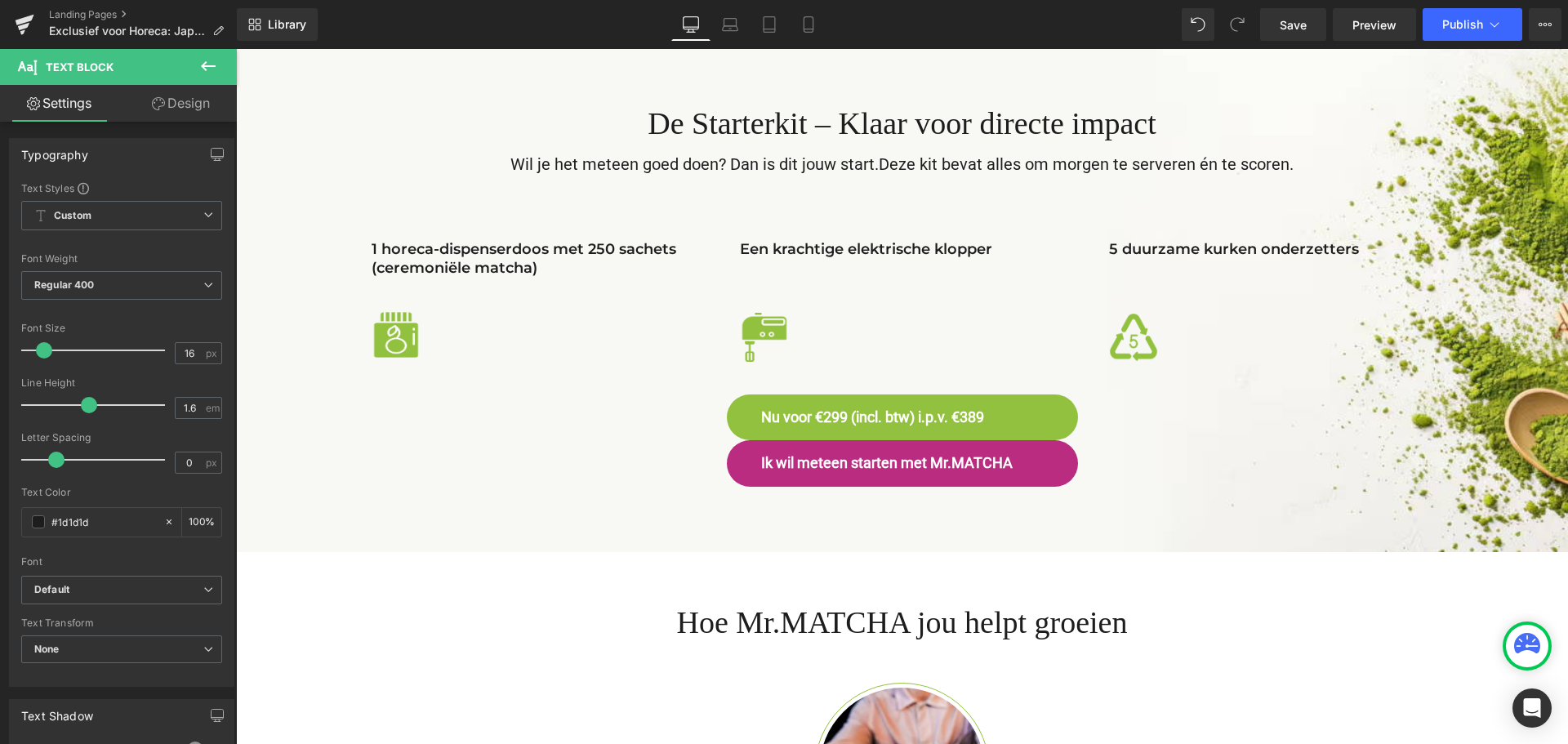
scroll to position [2858, 0]
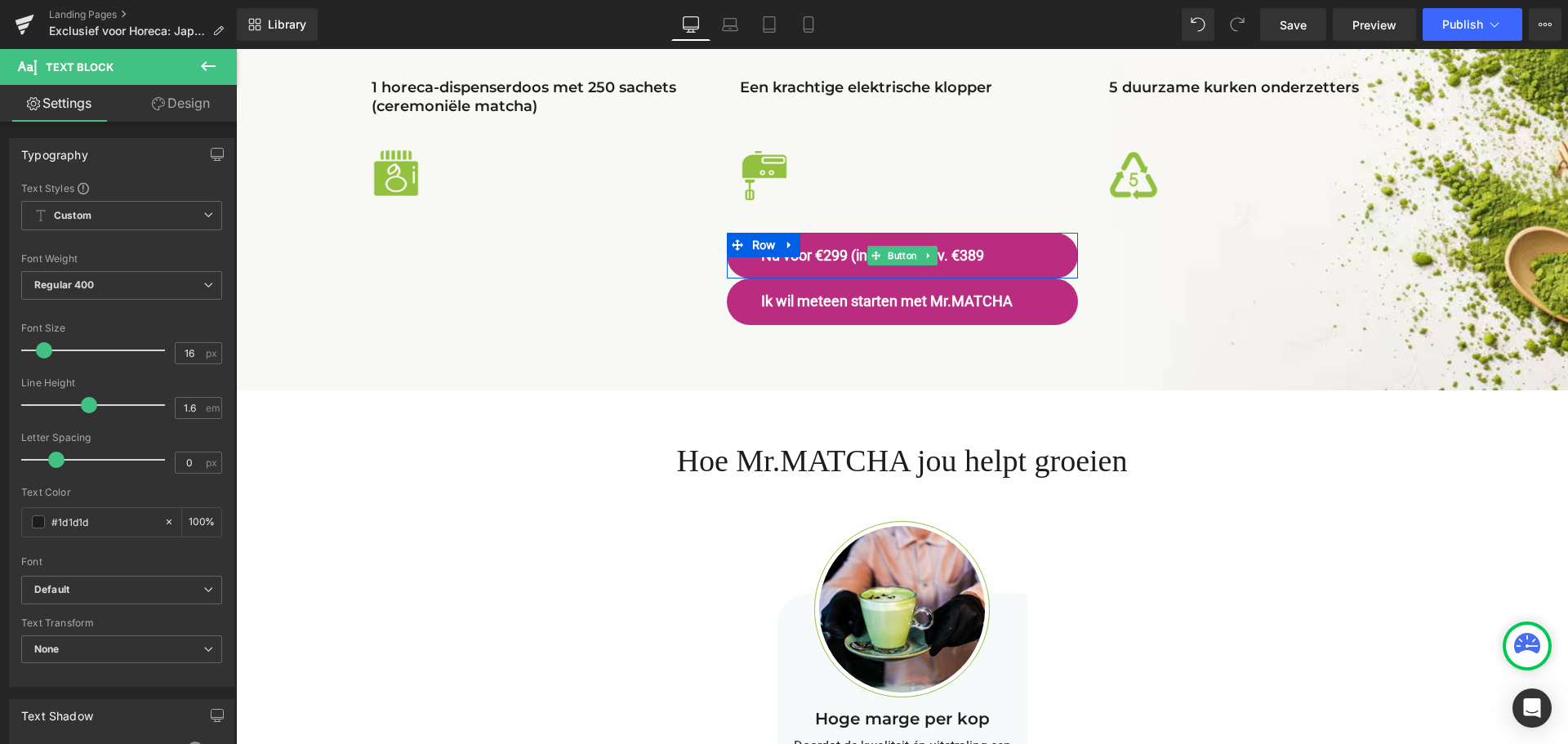
click at [979, 256] on span "Nu voor €299 (incl. btw) i.p.v. €389" at bounding box center [872, 256] width 223 height 19
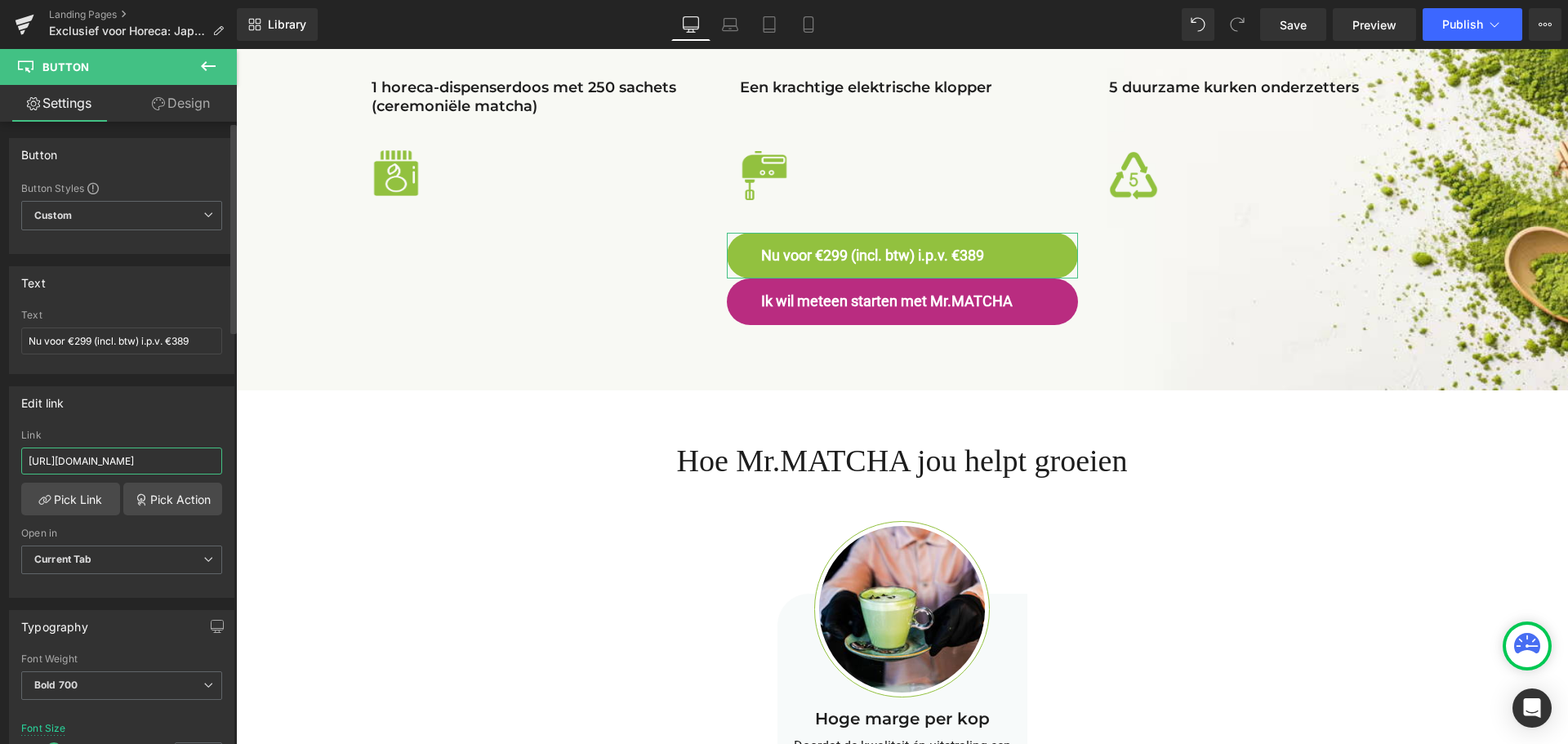
click at [178, 467] on input "[URL][DOMAIN_NAME]" at bounding box center [121, 461] width 201 height 27
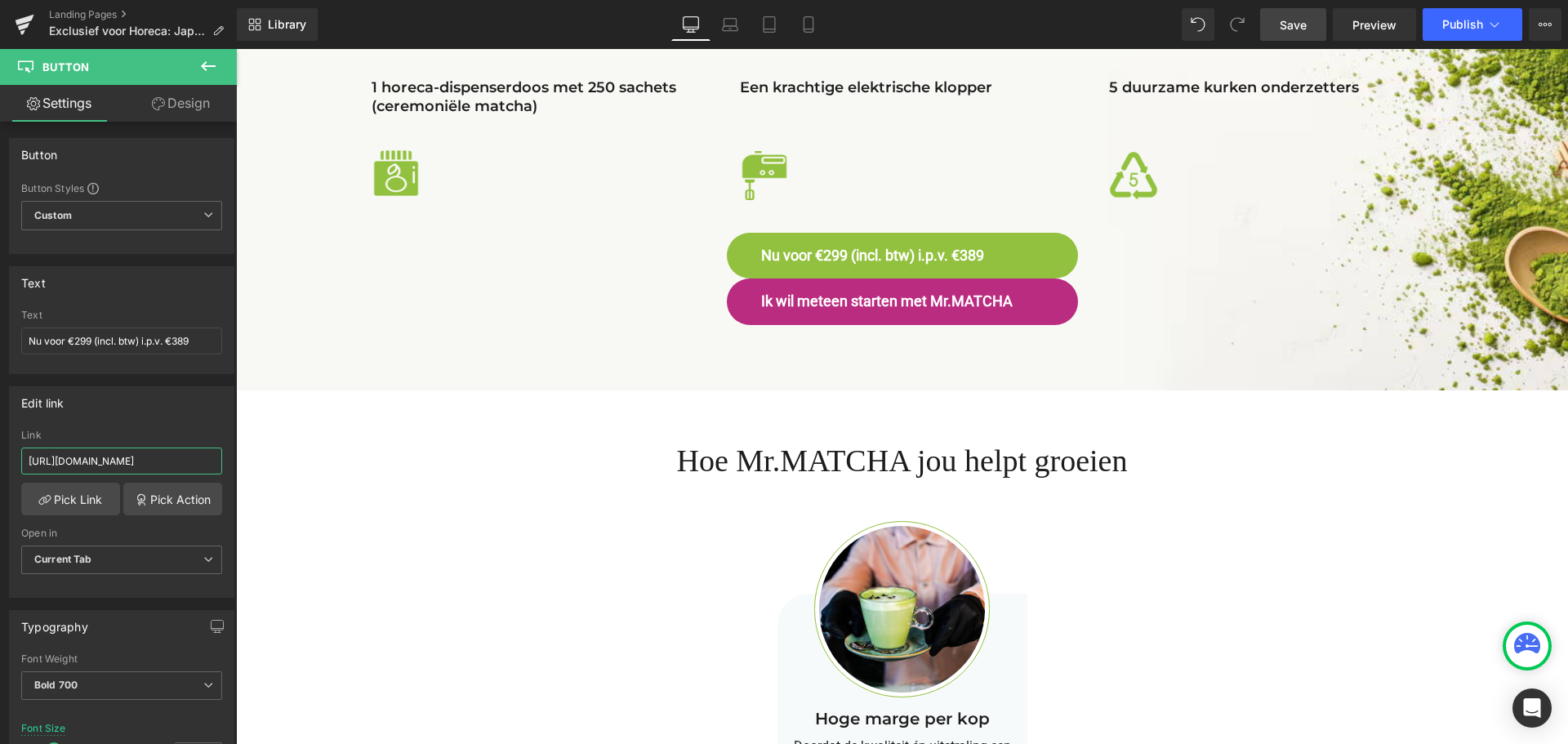
type input "[URL][DOMAIN_NAME]"
click at [1304, 26] on span "Save" at bounding box center [1294, 25] width 27 height 17
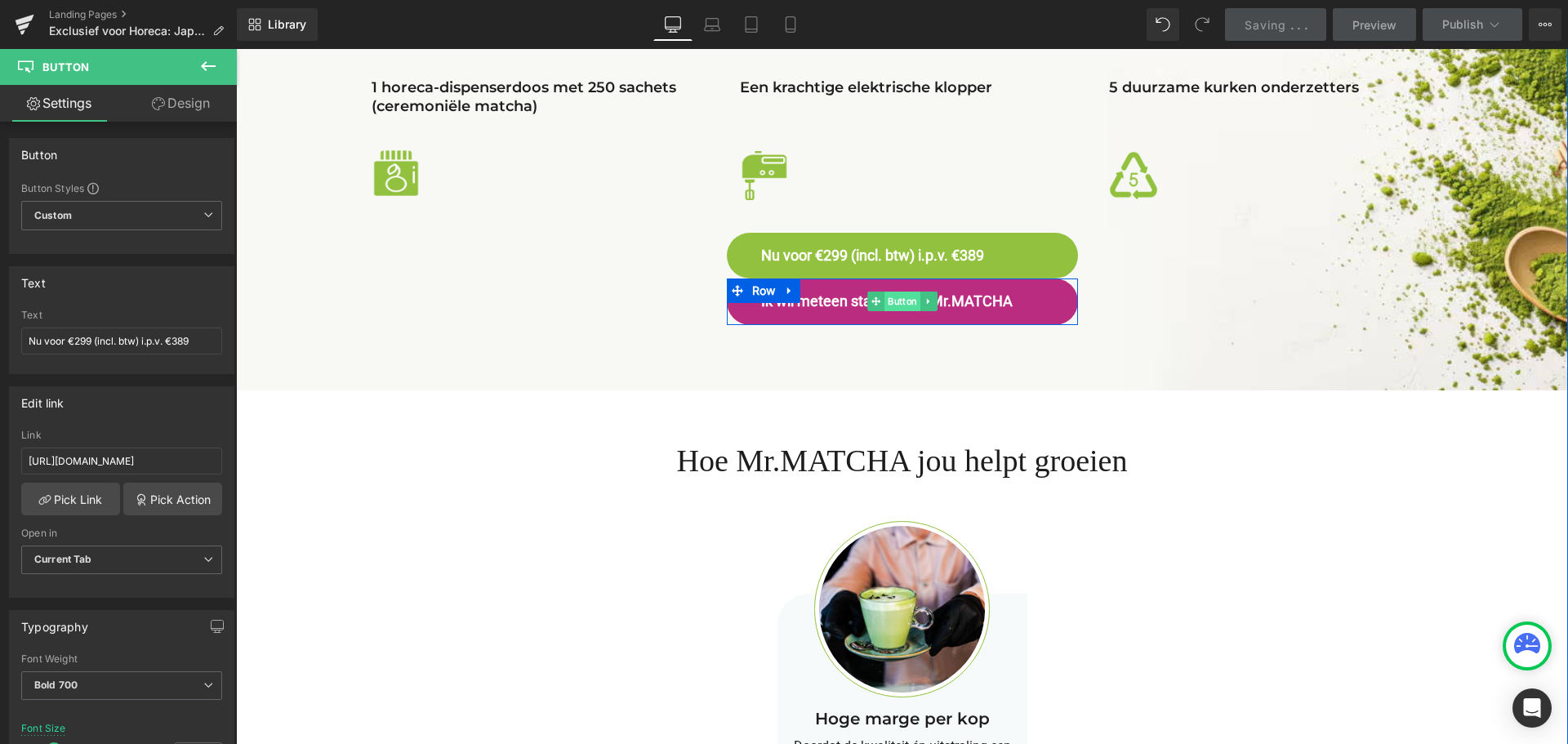
click at [900, 306] on span "Button" at bounding box center [903, 300] width 36 height 19
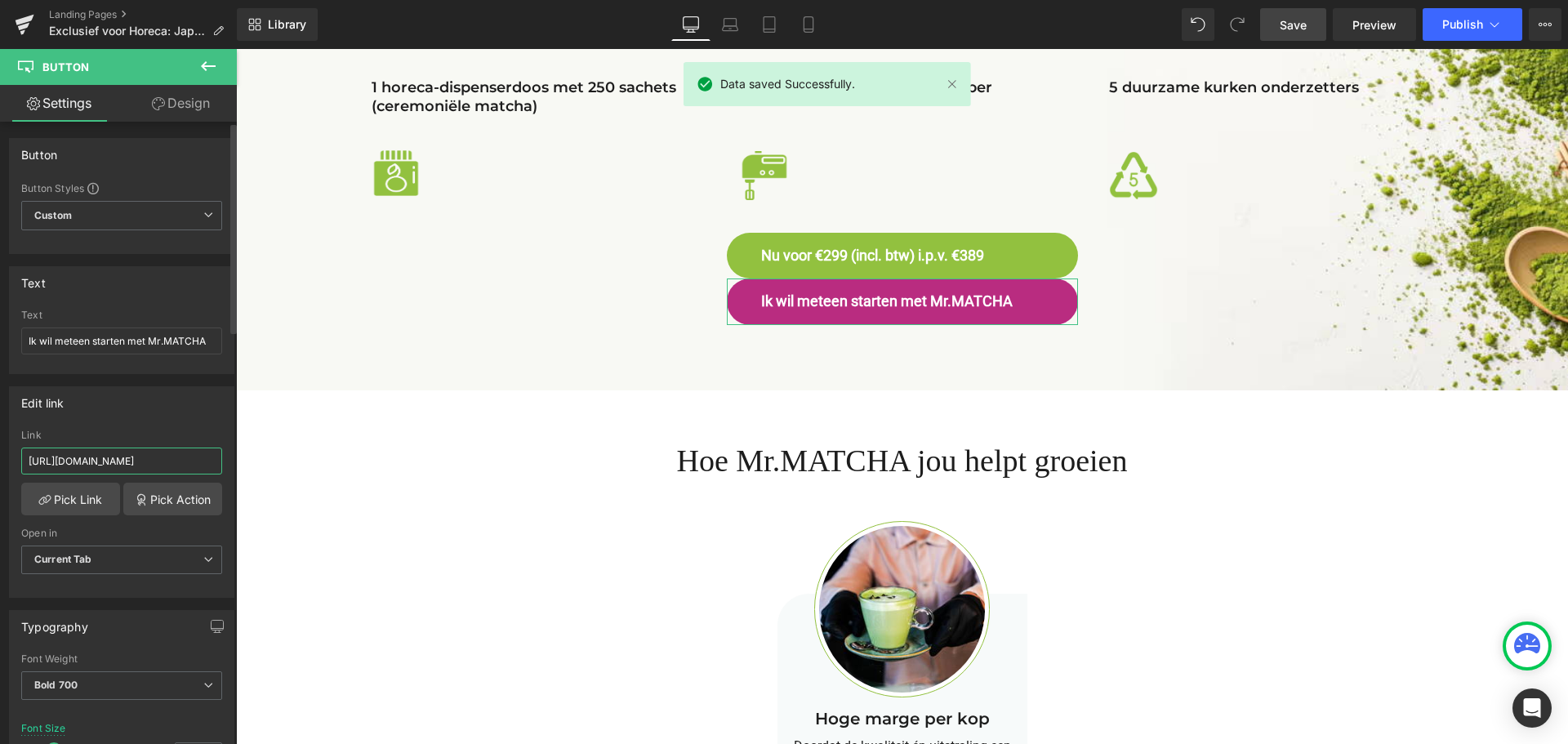
click at [185, 454] on input "[URL][DOMAIN_NAME]" at bounding box center [121, 461] width 201 height 27
paste input "starterkit-ceremoniele-matcha-voor-professionals"
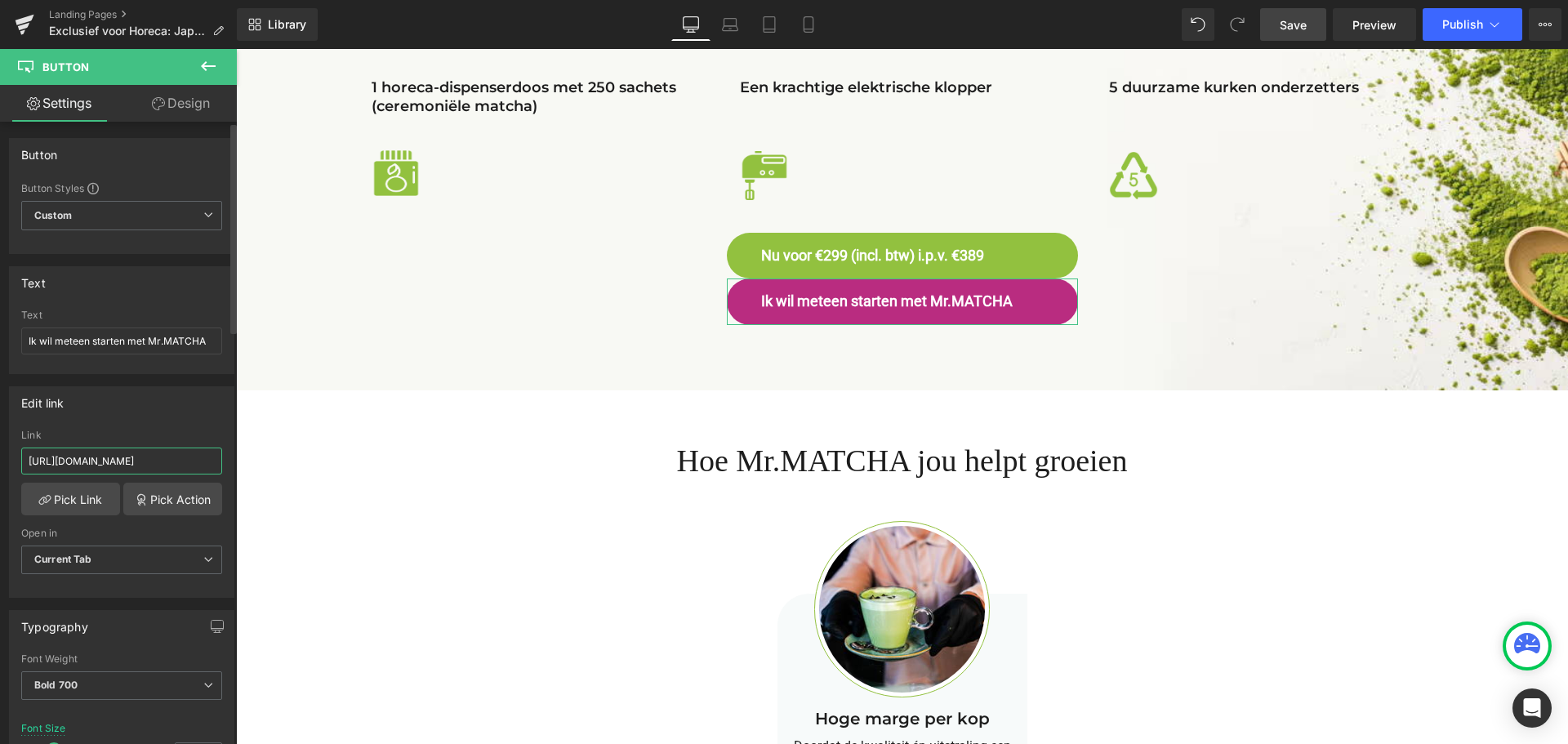
scroll to position [0, 229]
type input "[URL][DOMAIN_NAME]"
click at [1292, 27] on span "Save" at bounding box center [1294, 25] width 27 height 17
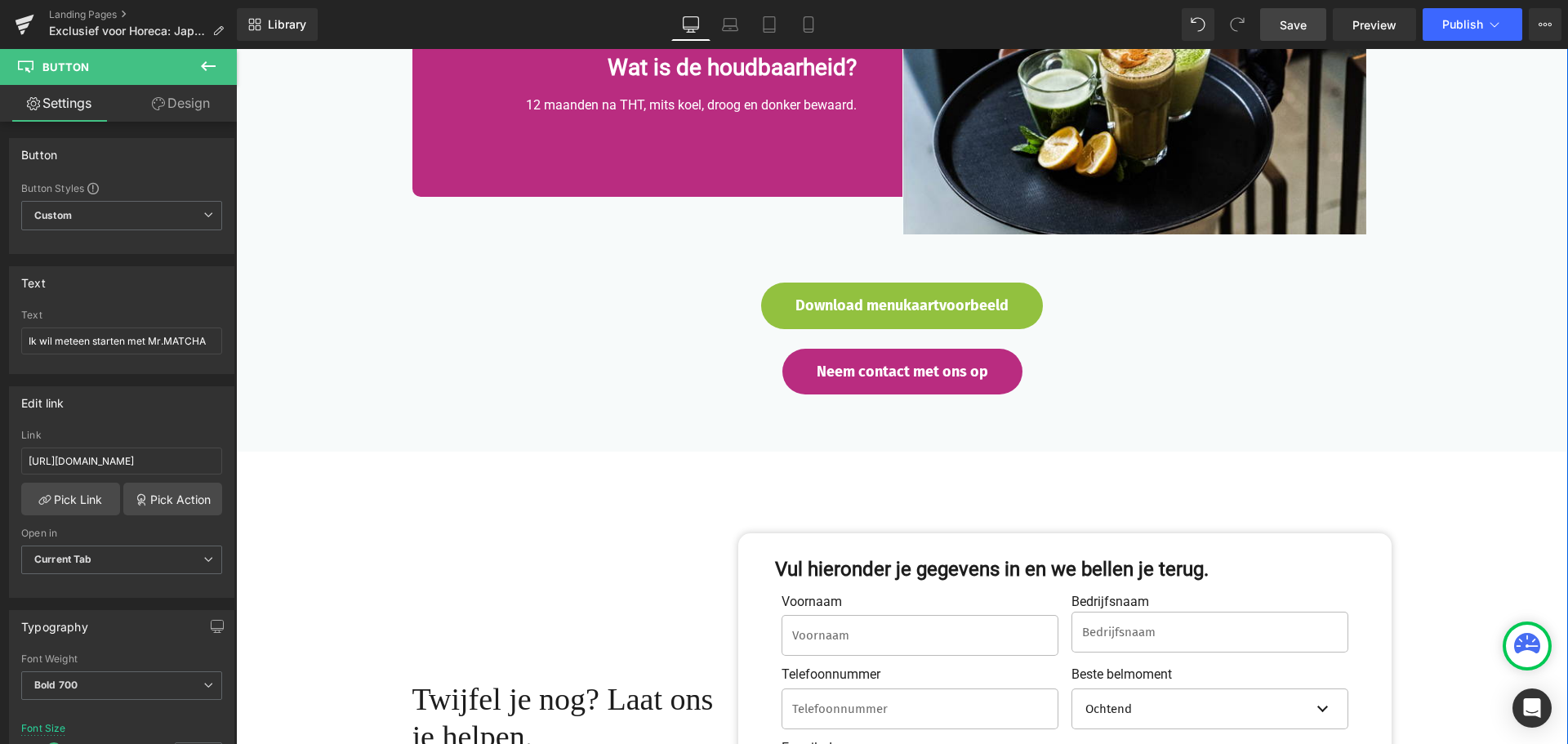
scroll to position [6697, 0]
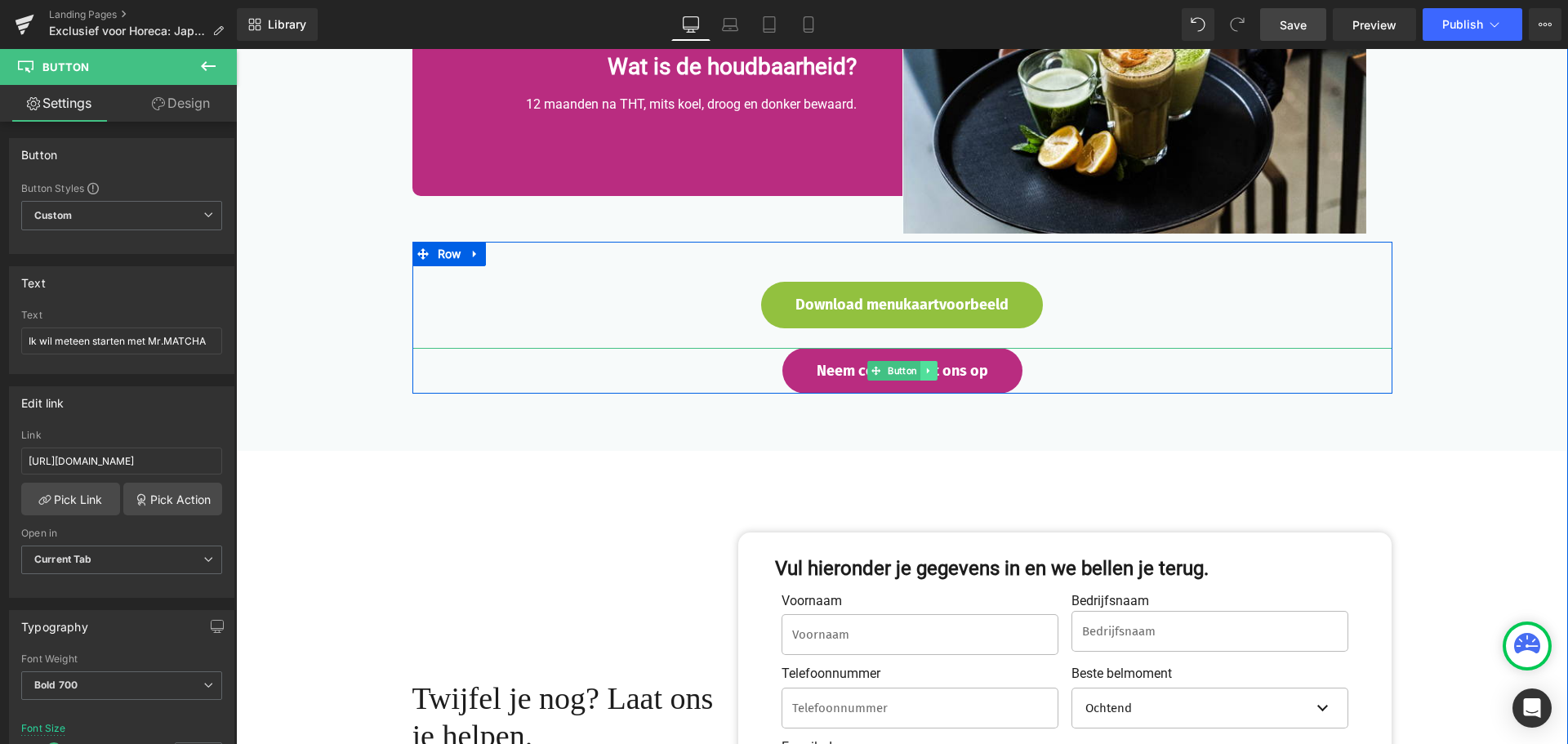
click at [923, 365] on link at bounding box center [928, 370] width 17 height 19
click at [967, 368] on span "Neem contact met ons op" at bounding box center [903, 371] width 172 height 19
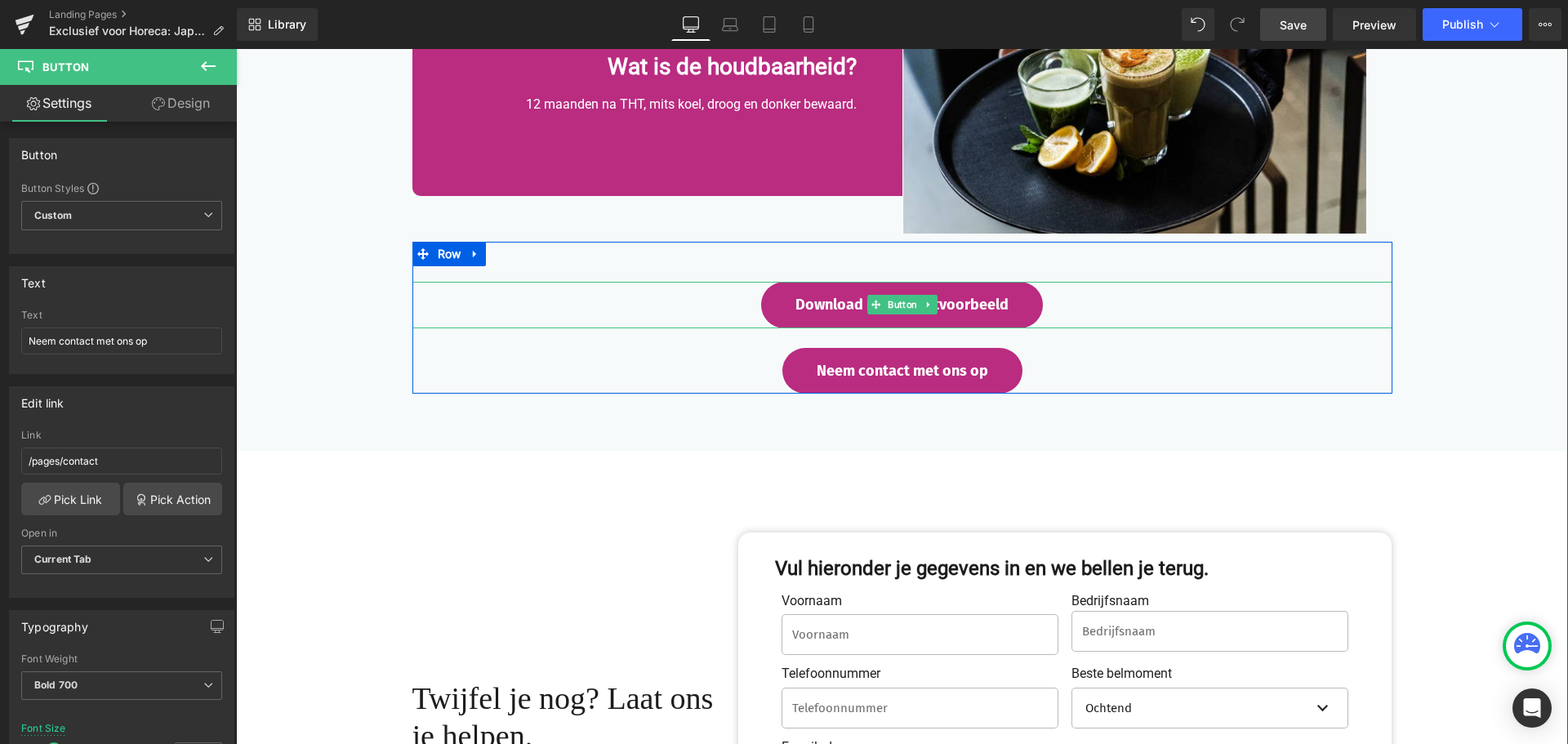
click at [934, 304] on span "Download menukaartvoorbeeld" at bounding box center [903, 305] width 213 height 19
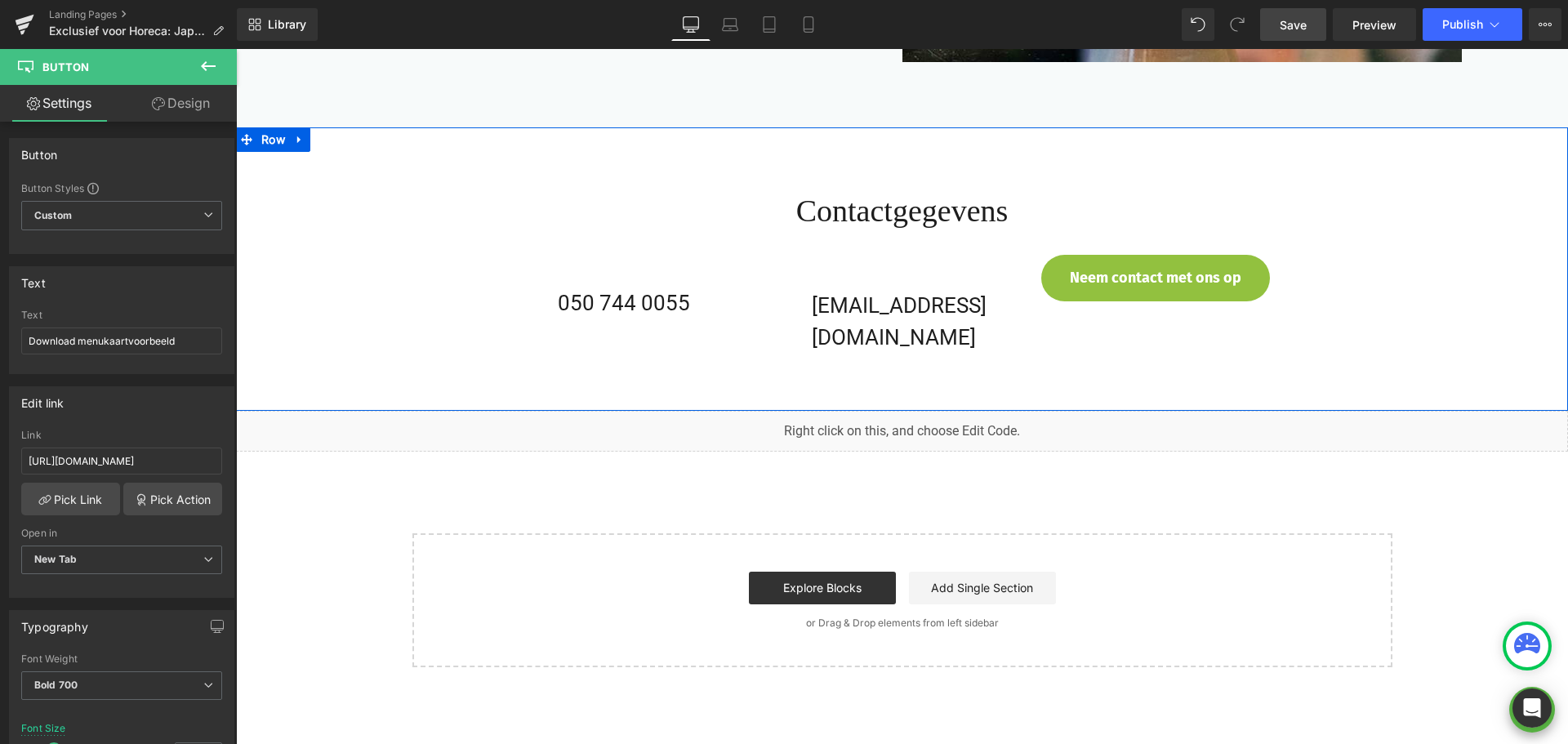
scroll to position [8493, 0]
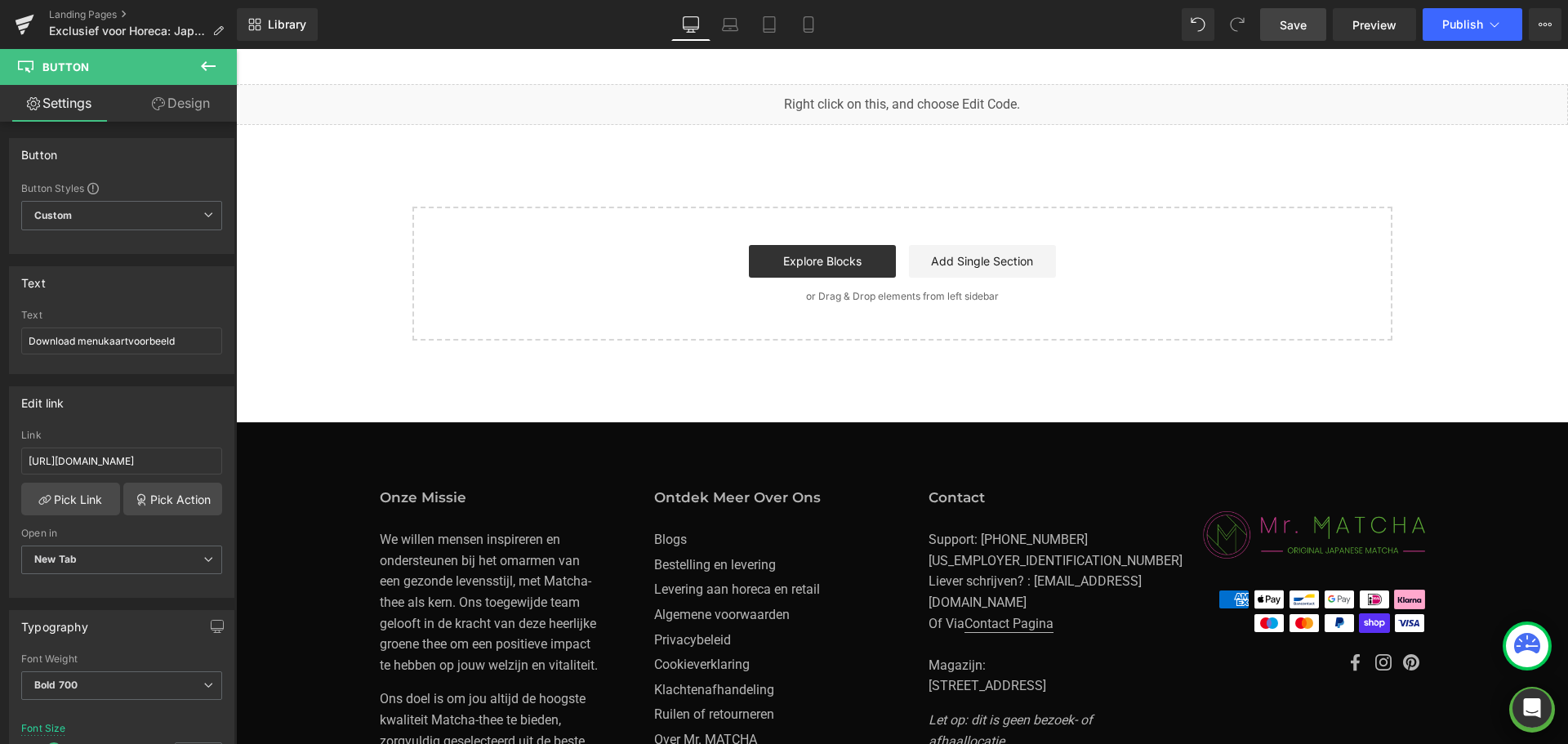
click at [1285, 29] on span "Save" at bounding box center [1294, 25] width 27 height 17
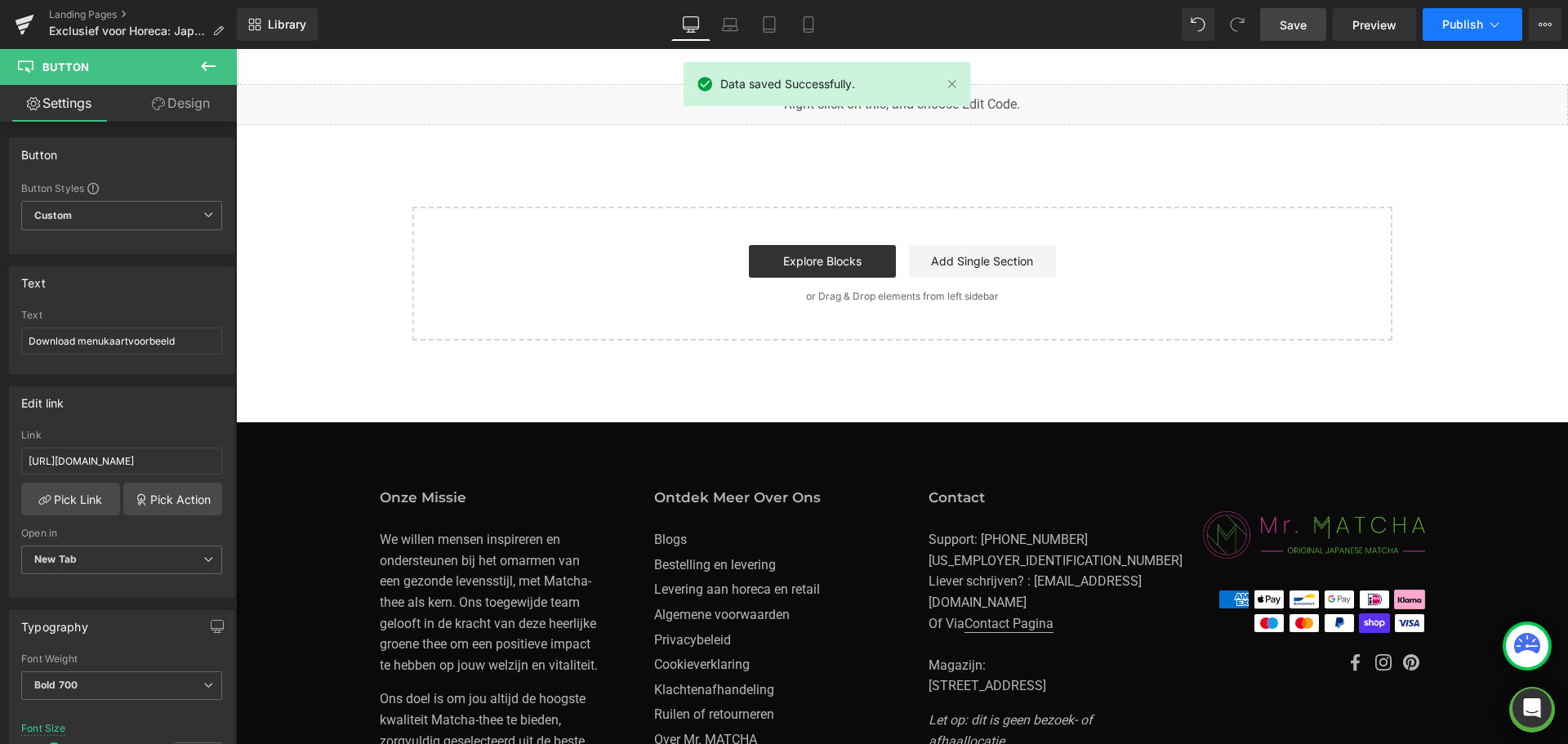
click at [1470, 18] on span "Publish" at bounding box center [1463, 24] width 41 height 13
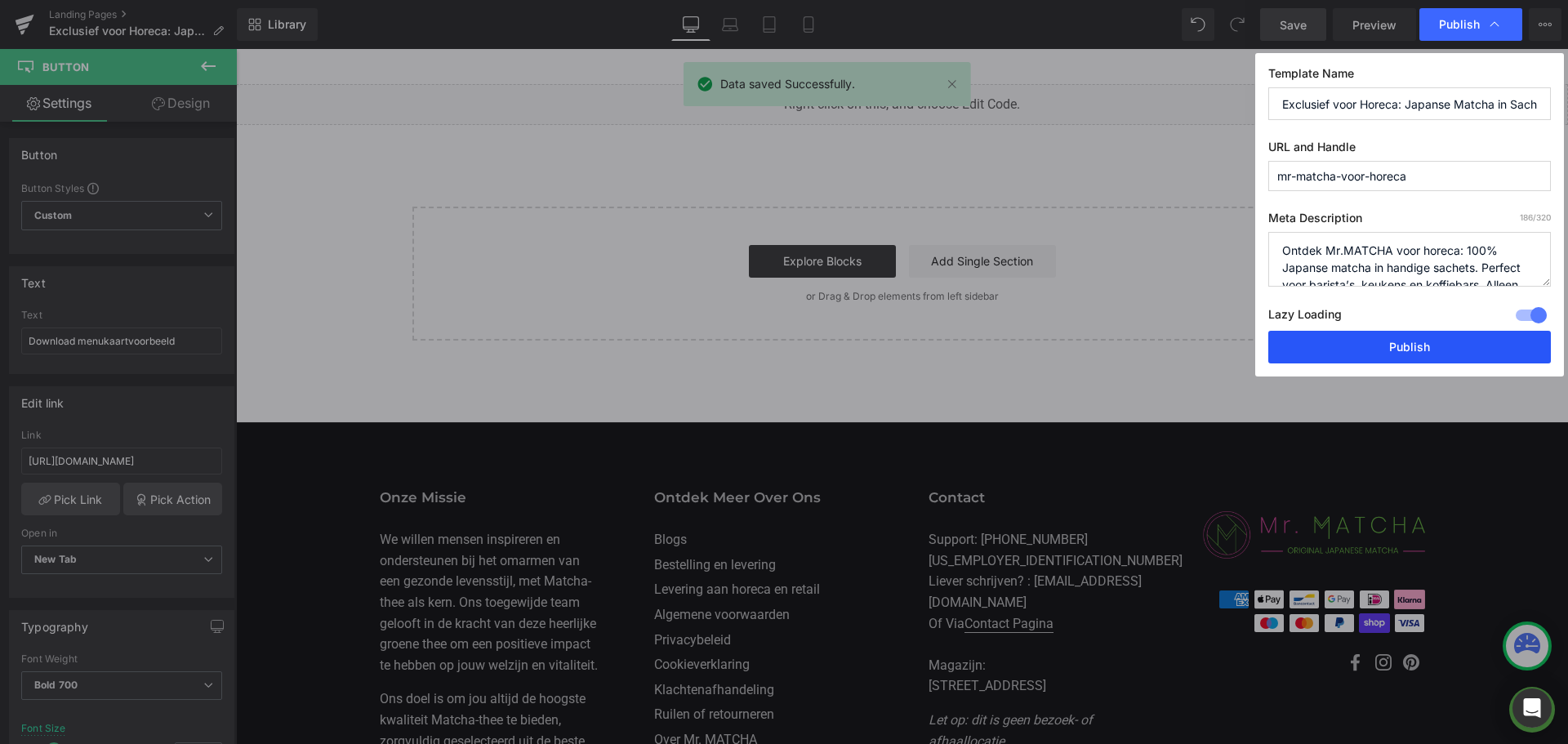
click at [1419, 342] on button "Publish" at bounding box center [1410, 347] width 283 height 33
